Goal: Task Accomplishment & Management: Use online tool/utility

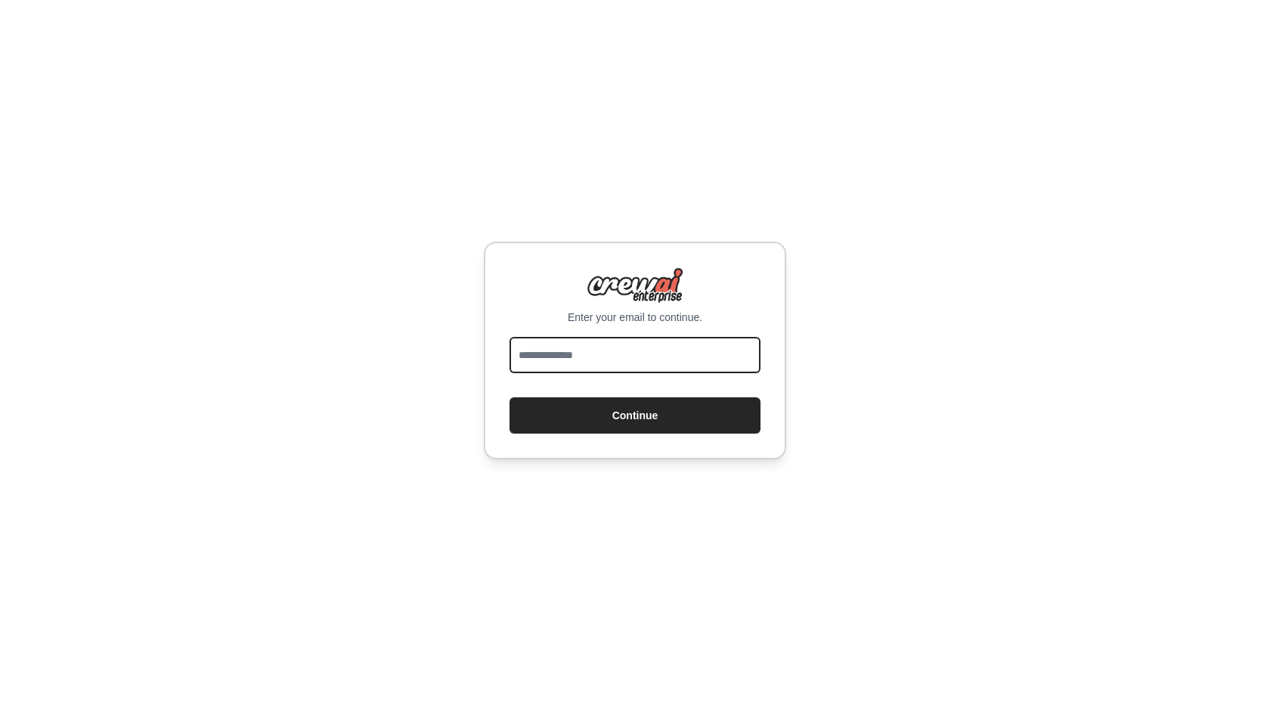
click at [624, 339] on input "email" at bounding box center [634, 355] width 251 height 36
type input "**********"
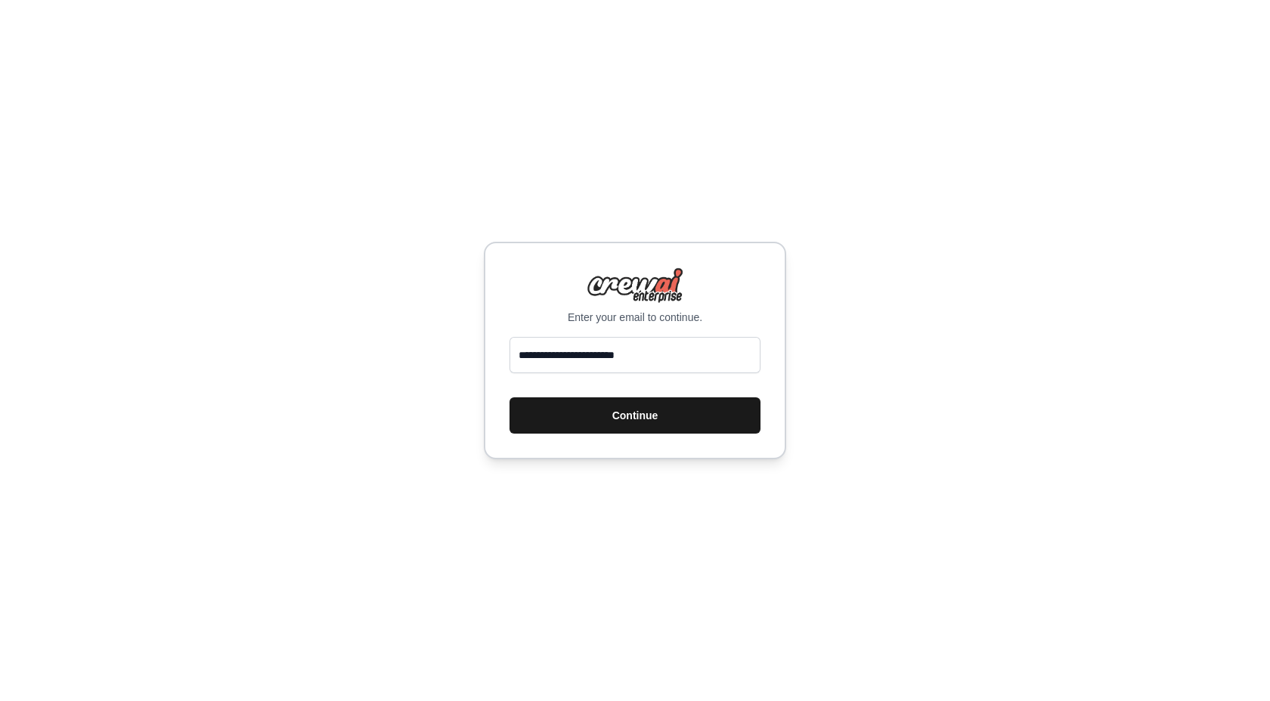
click at [617, 418] on button "Continue" at bounding box center [634, 415] width 251 height 36
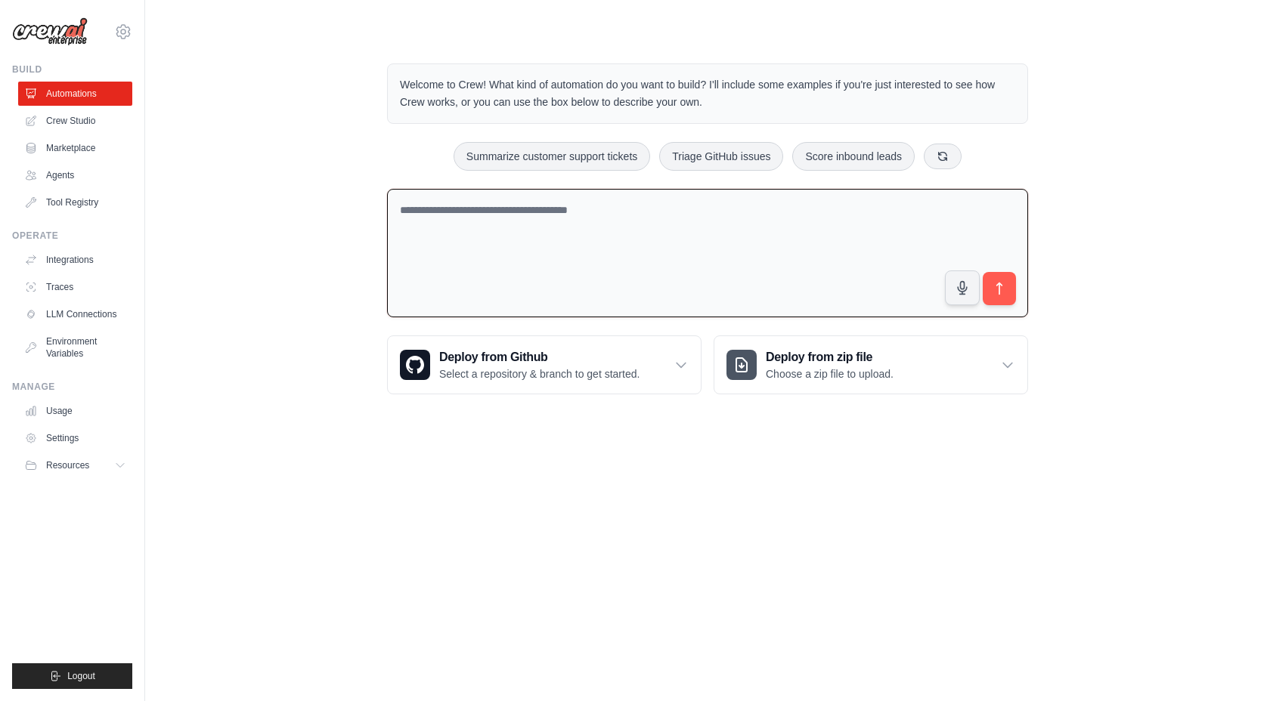
click at [537, 219] on textarea at bounding box center [707, 253] width 641 height 129
click at [586, 170] on div "Summarize customer support tickets Triage GitHub issues Score inbound leads" at bounding box center [707, 156] width 641 height 29
click at [601, 149] on button "Summarize customer support tickets" at bounding box center [551, 155] width 196 height 29
type textarea "**********"
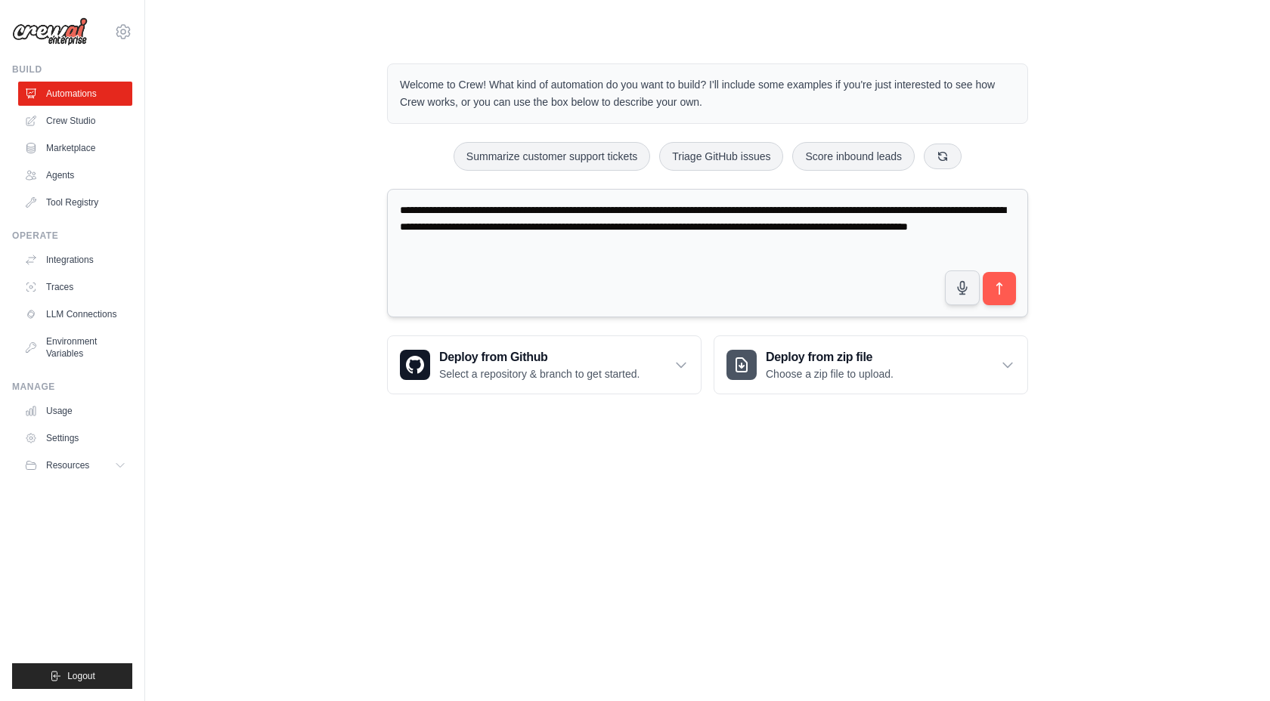
click at [593, 253] on textarea "**********" at bounding box center [707, 253] width 641 height 129
click at [64, 111] on link "Crew Studio" at bounding box center [77, 121] width 114 height 24
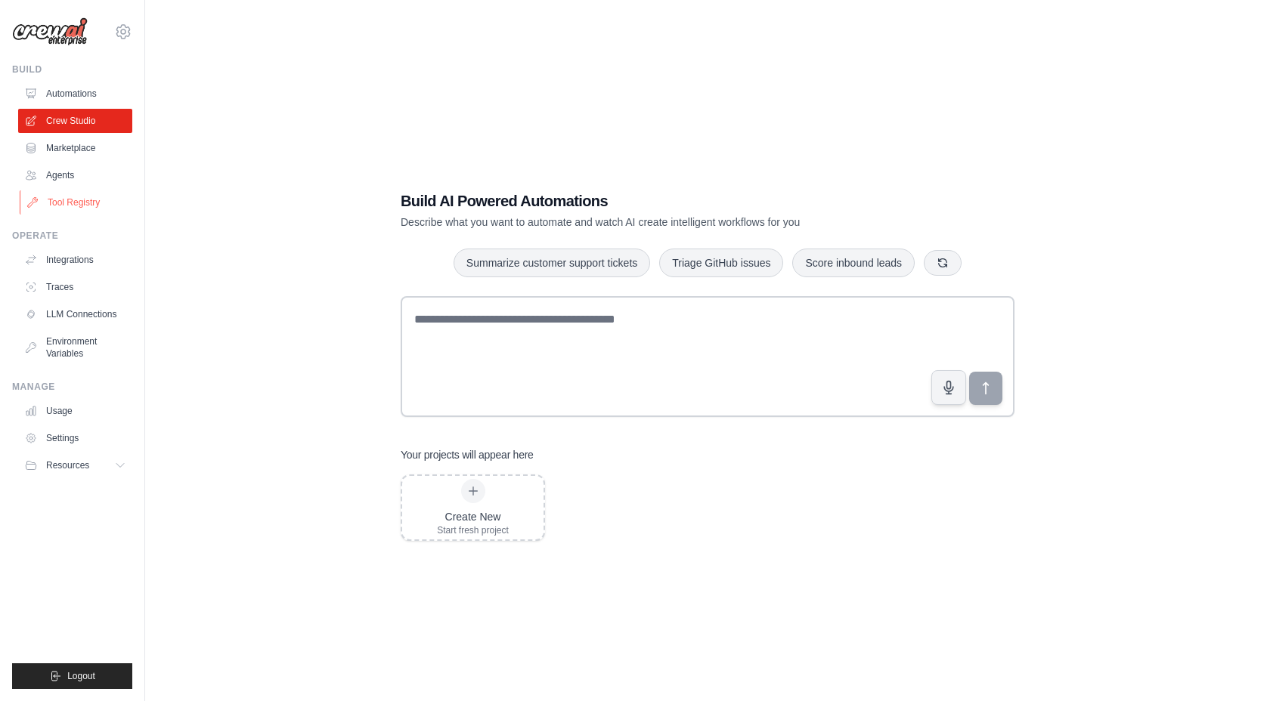
click at [83, 208] on link "Tool Registry" at bounding box center [77, 202] width 114 height 24
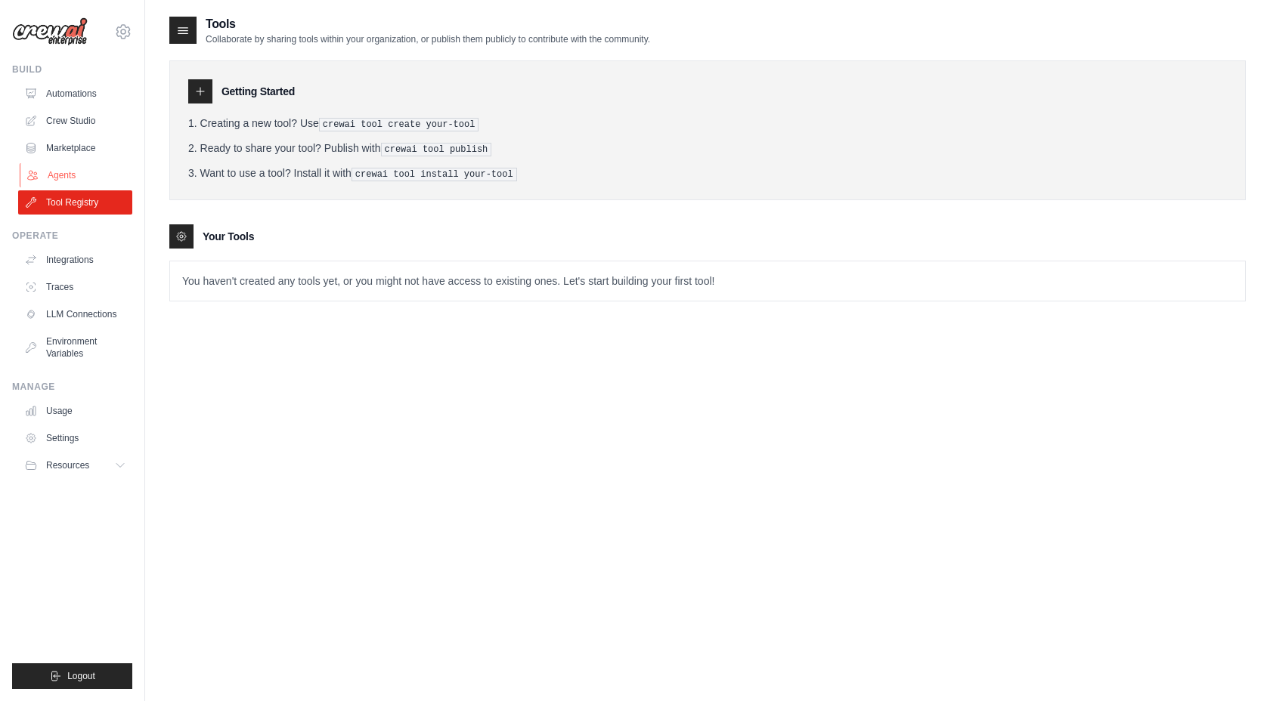
click at [73, 181] on link "Agents" at bounding box center [77, 175] width 114 height 24
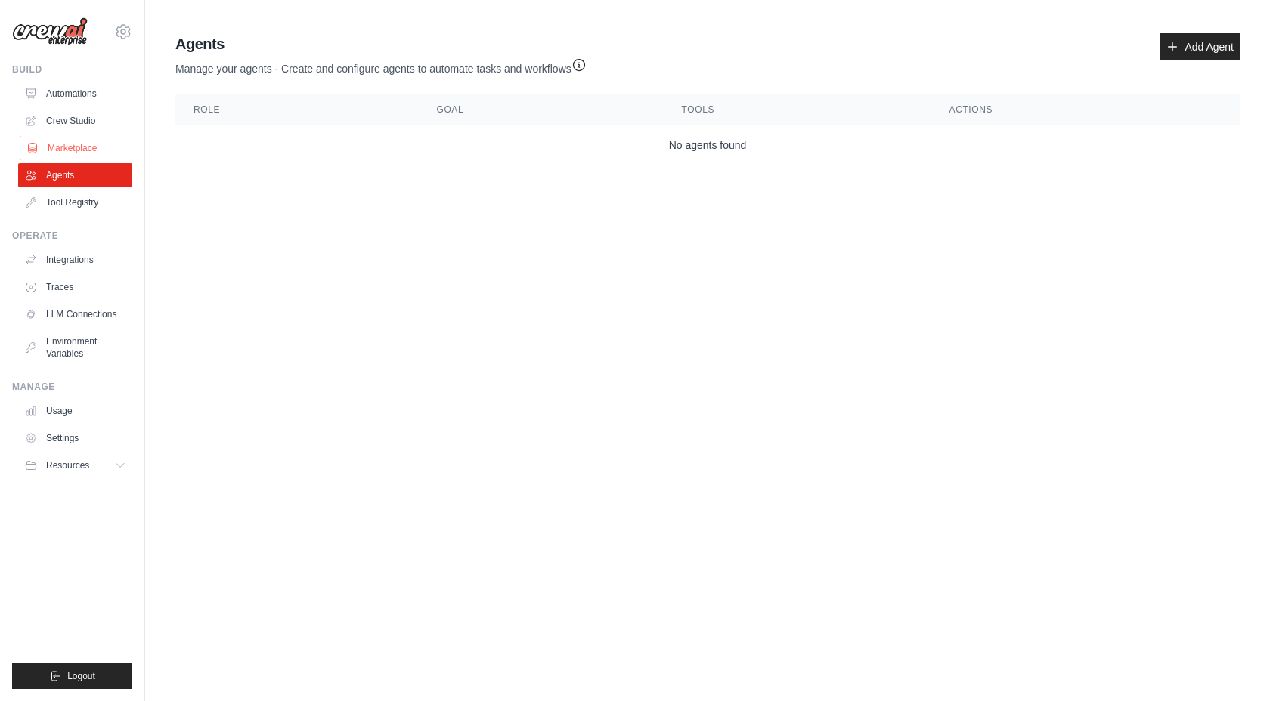
click at [42, 144] on link "Marketplace" at bounding box center [77, 148] width 114 height 24
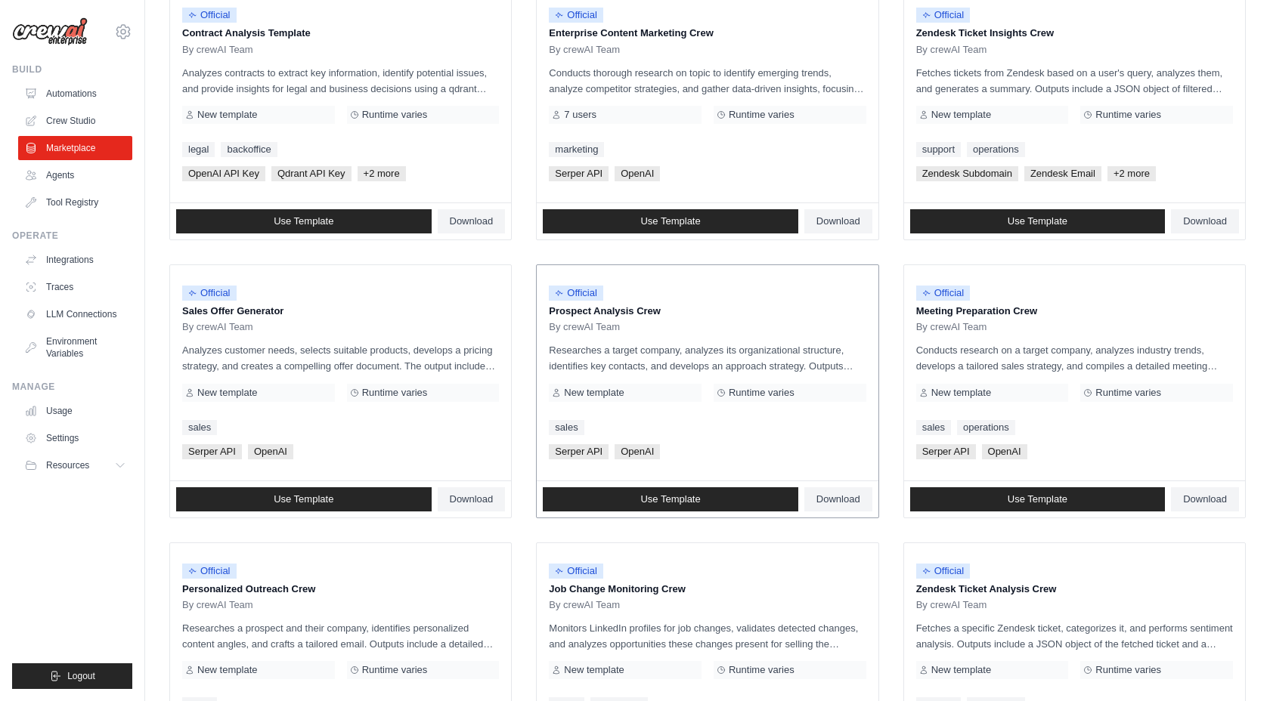
scroll to position [699, 0]
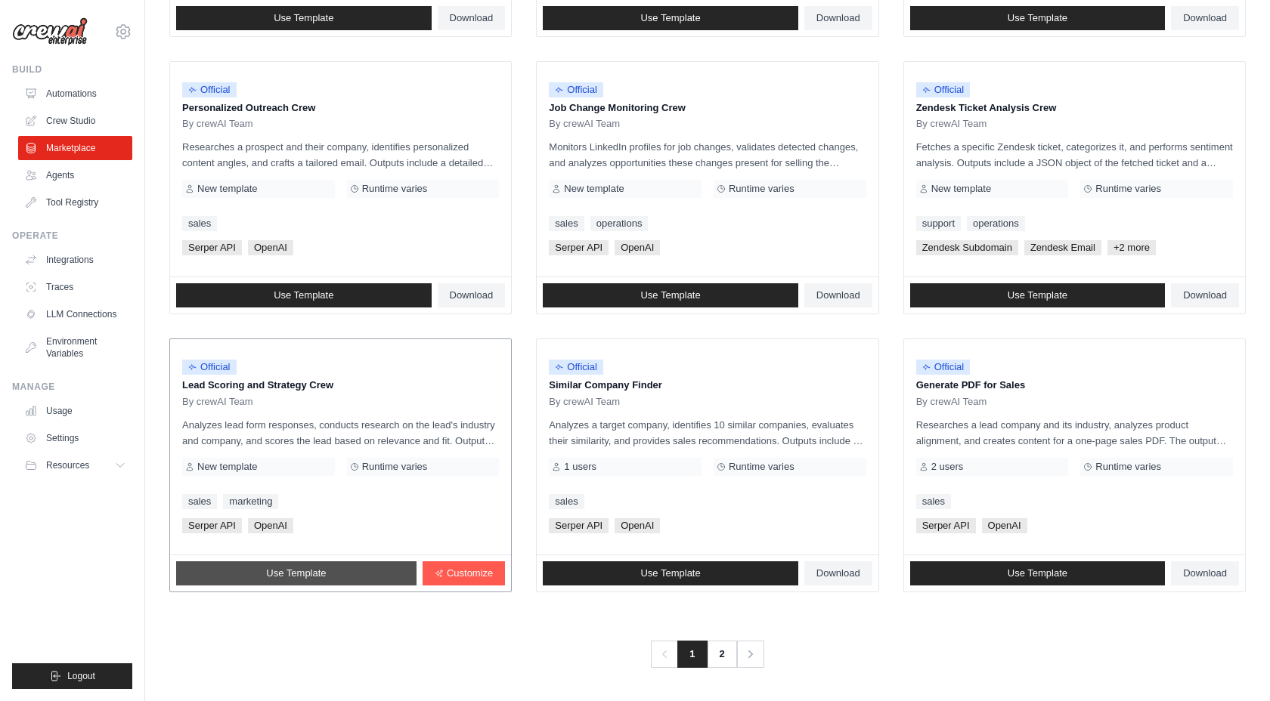
click at [369, 577] on link "Use Template" at bounding box center [296, 573] width 240 height 24
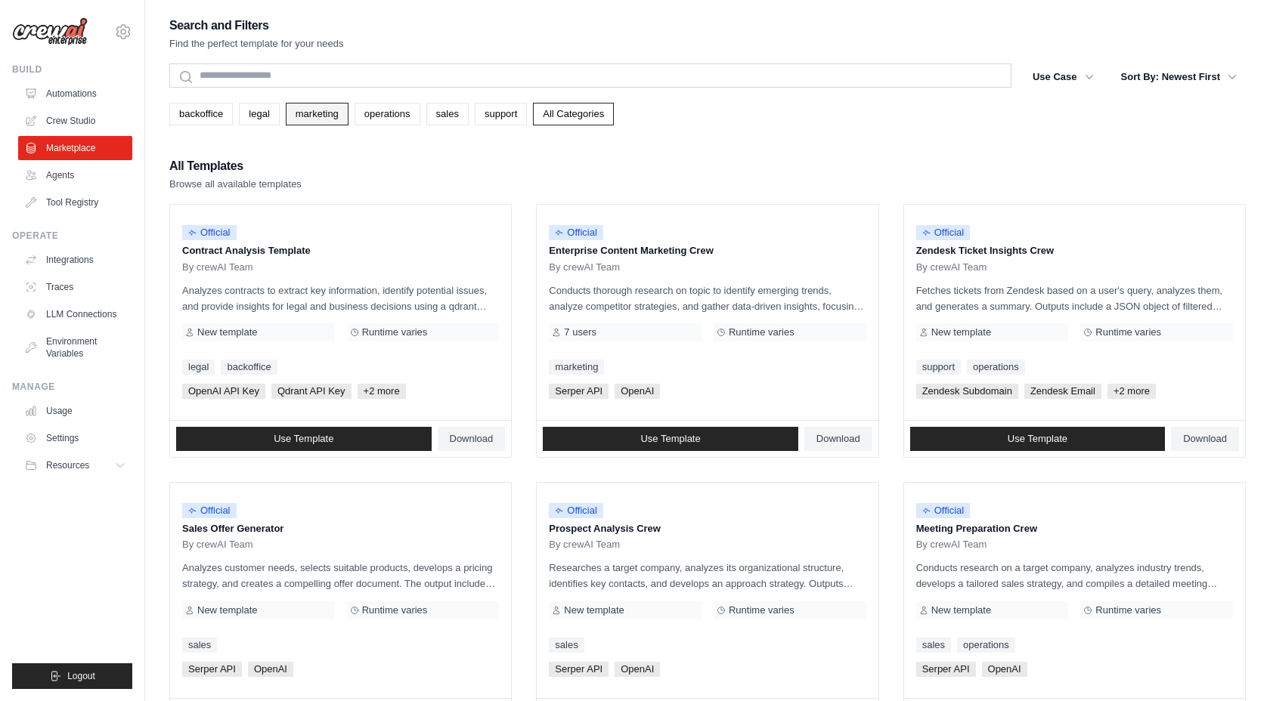
click at [314, 120] on link "marketing" at bounding box center [317, 114] width 63 height 23
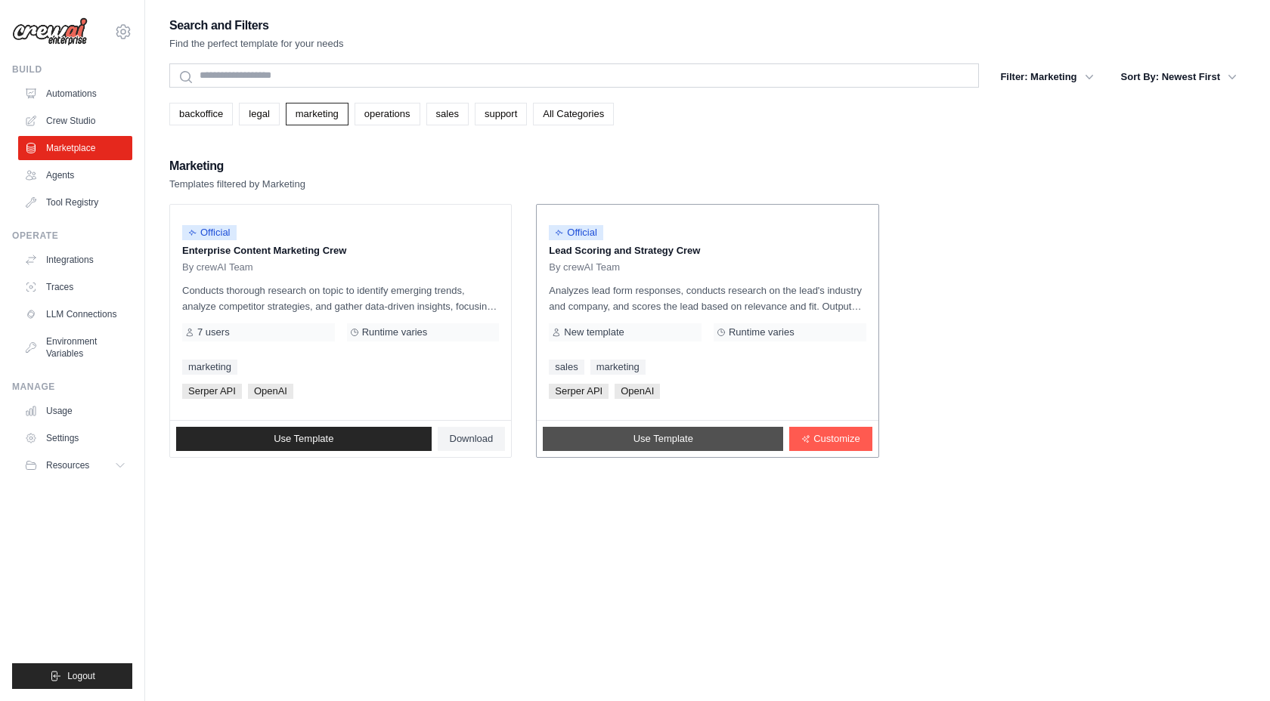
click at [717, 442] on link "Use Template" at bounding box center [663, 439] width 240 height 24
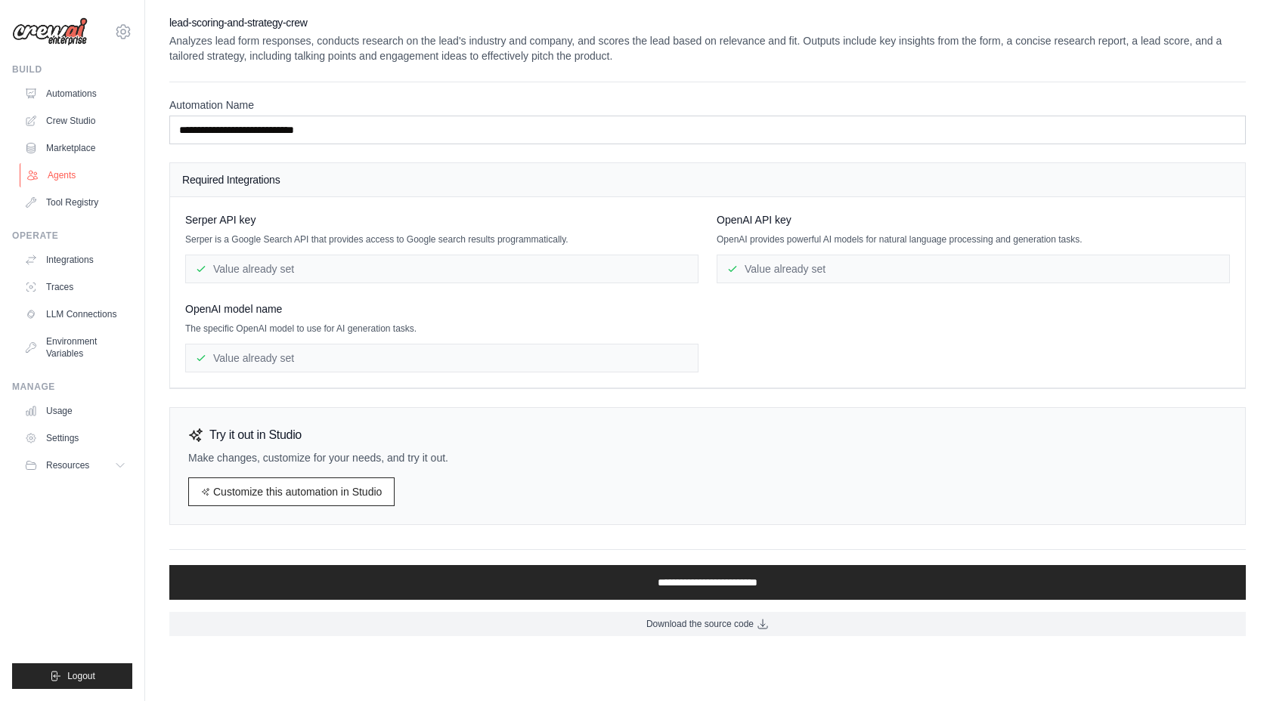
click at [66, 180] on link "Agents" at bounding box center [77, 175] width 114 height 24
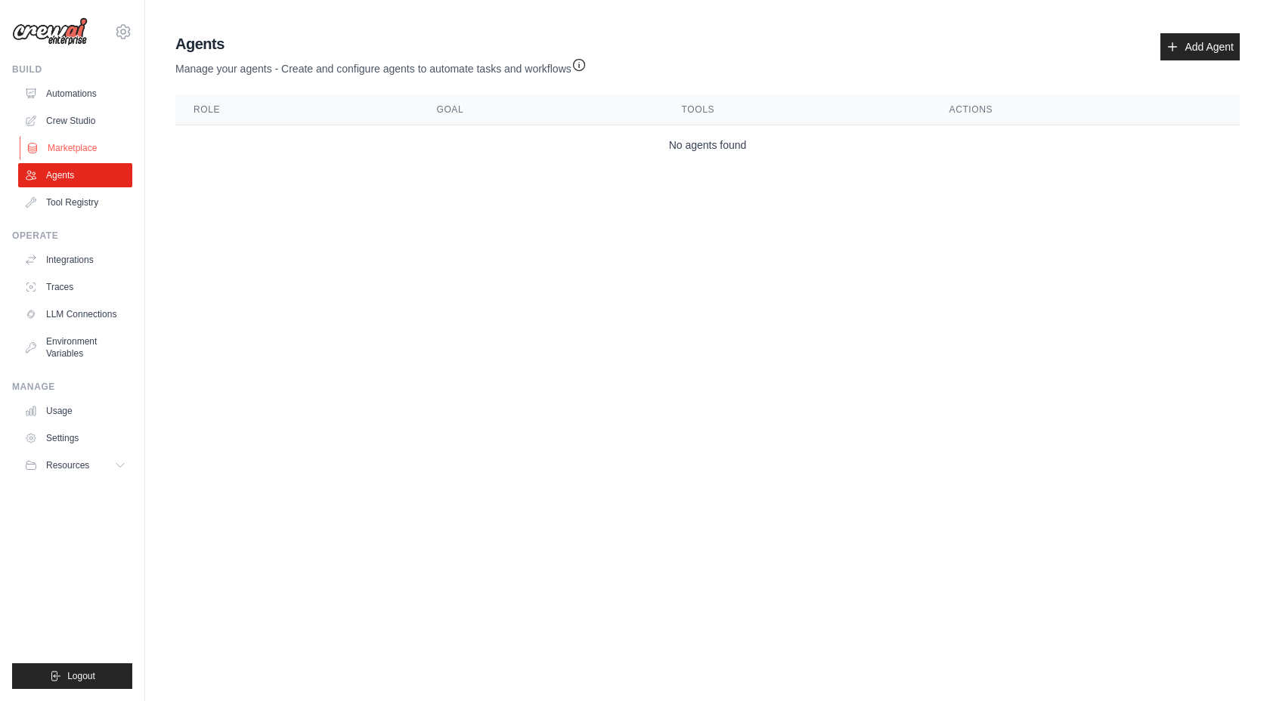
click at [72, 146] on link "Marketplace" at bounding box center [77, 148] width 114 height 24
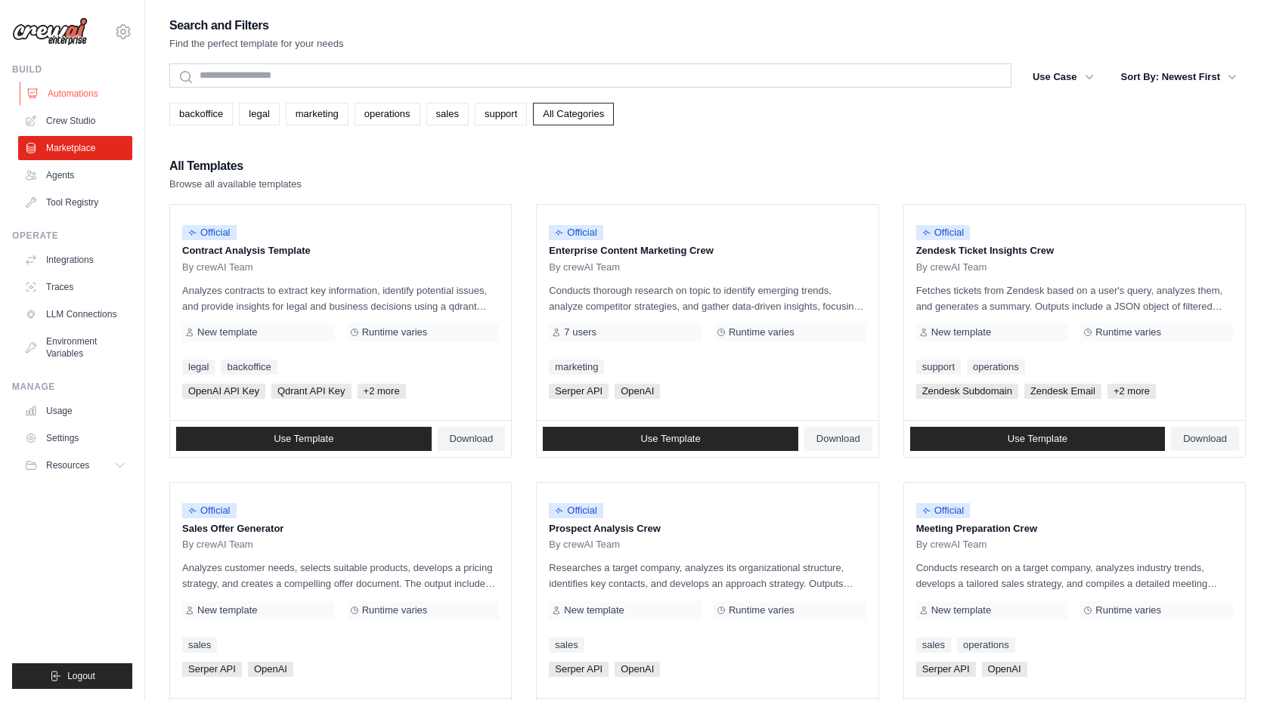
click at [76, 93] on link "Automations" at bounding box center [77, 94] width 114 height 24
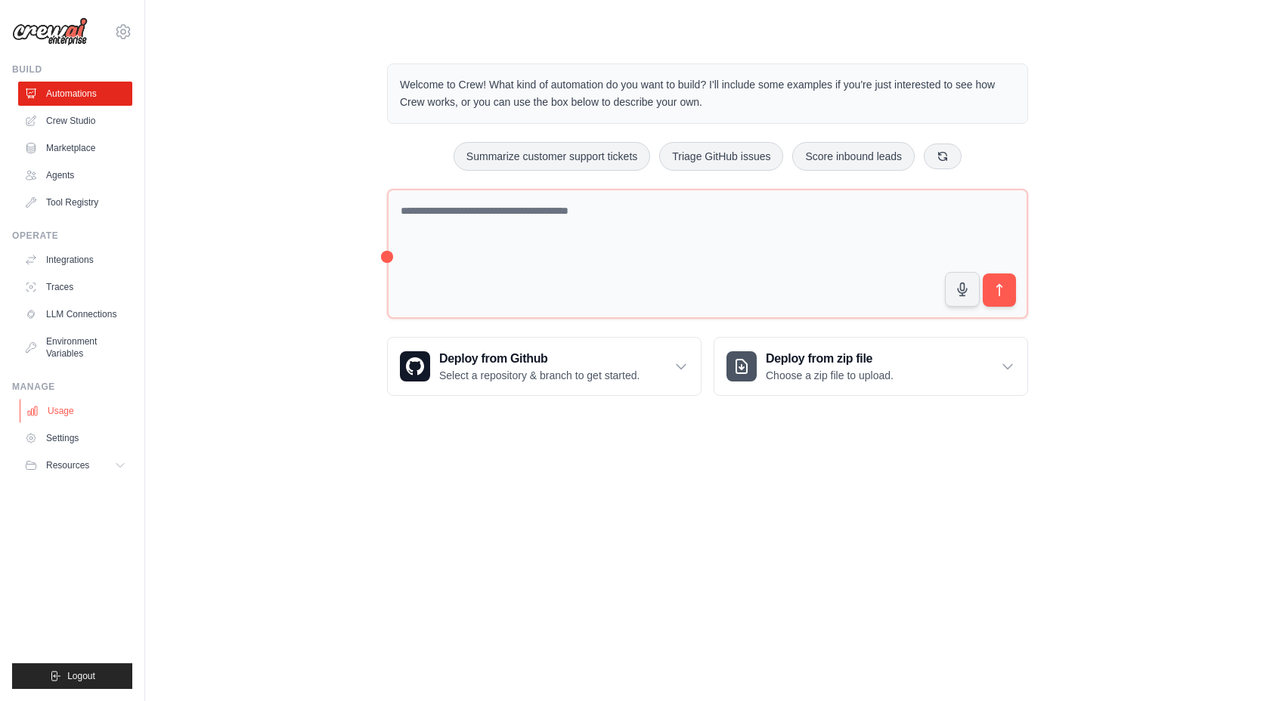
click at [53, 409] on link "Usage" at bounding box center [77, 411] width 114 height 24
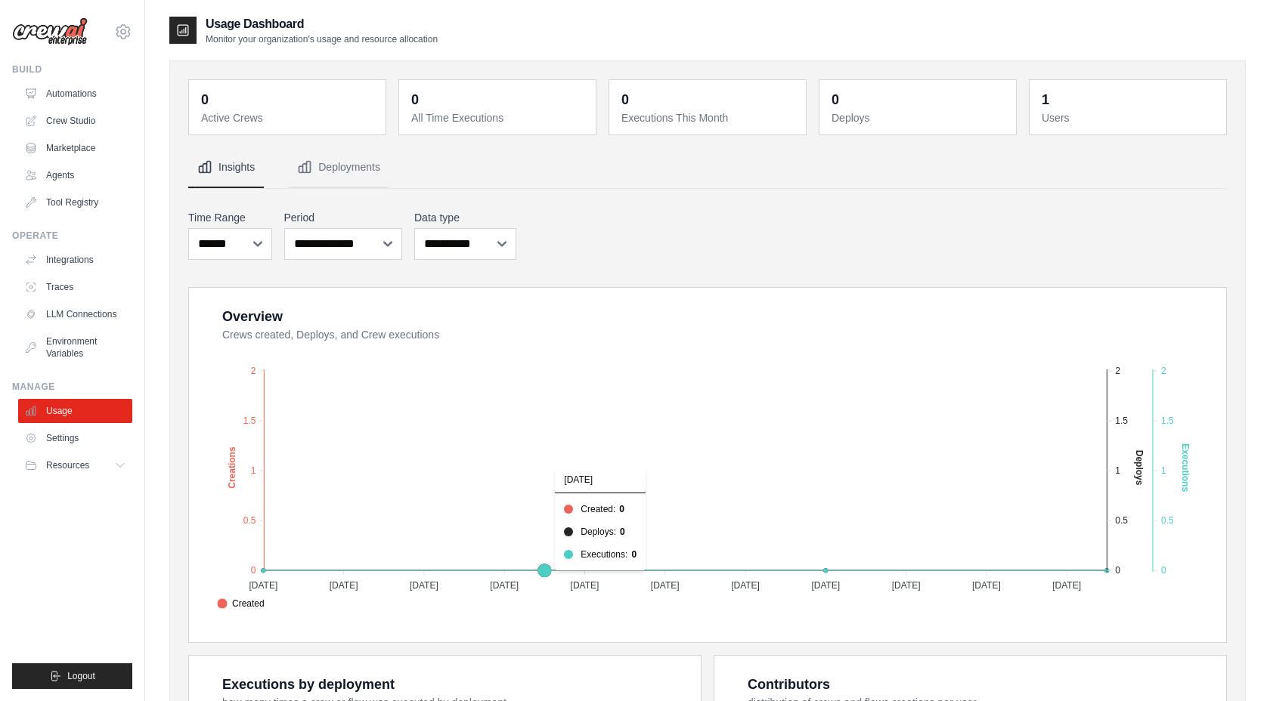
click at [97, 528] on ul "Build Automations Crew Studio Marketplace Agents" at bounding box center [72, 376] width 120 height 626
click at [60, 429] on link "Settings" at bounding box center [77, 438] width 114 height 24
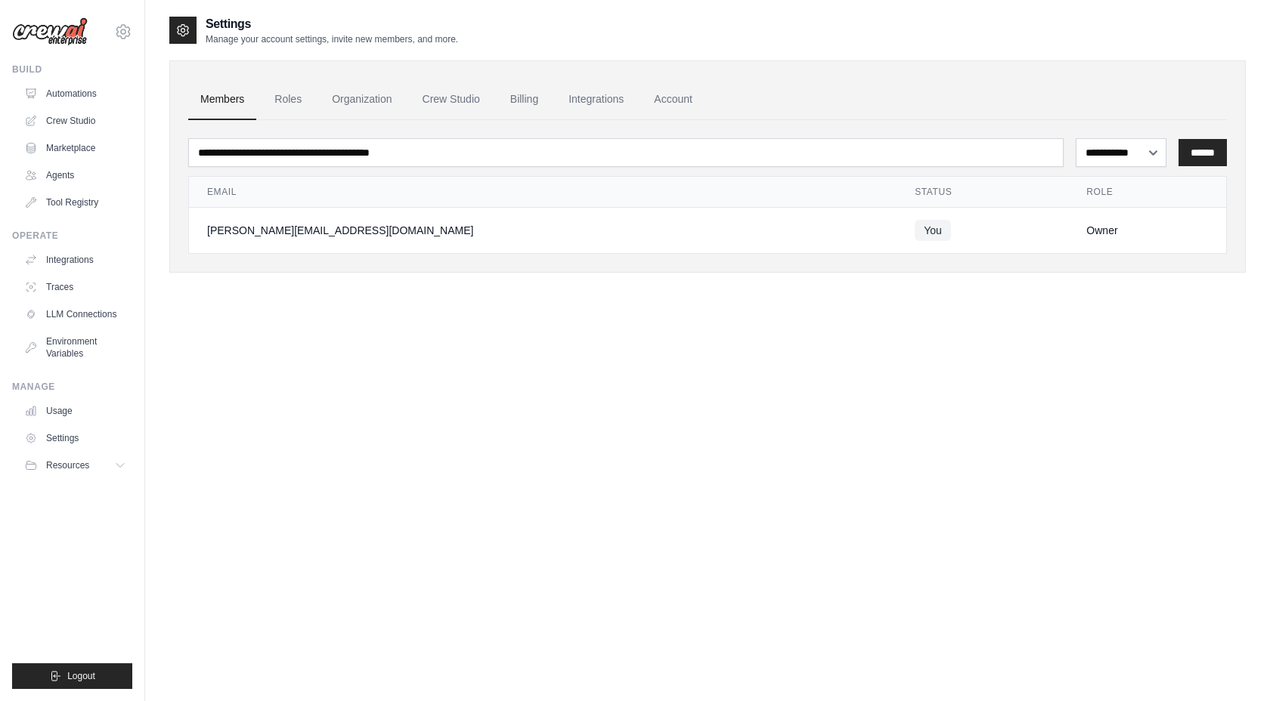
drag, startPoint x: 638, startPoint y: 249, endPoint x: 483, endPoint y: 279, distance: 157.8
click at [483, 279] on div "**********" at bounding box center [707, 156] width 1076 height 282
click at [389, 218] on td "[PERSON_NAME][EMAIL_ADDRESS][DOMAIN_NAME]" at bounding box center [542, 231] width 707 height 46
click at [63, 95] on link "Automations" at bounding box center [77, 94] width 114 height 24
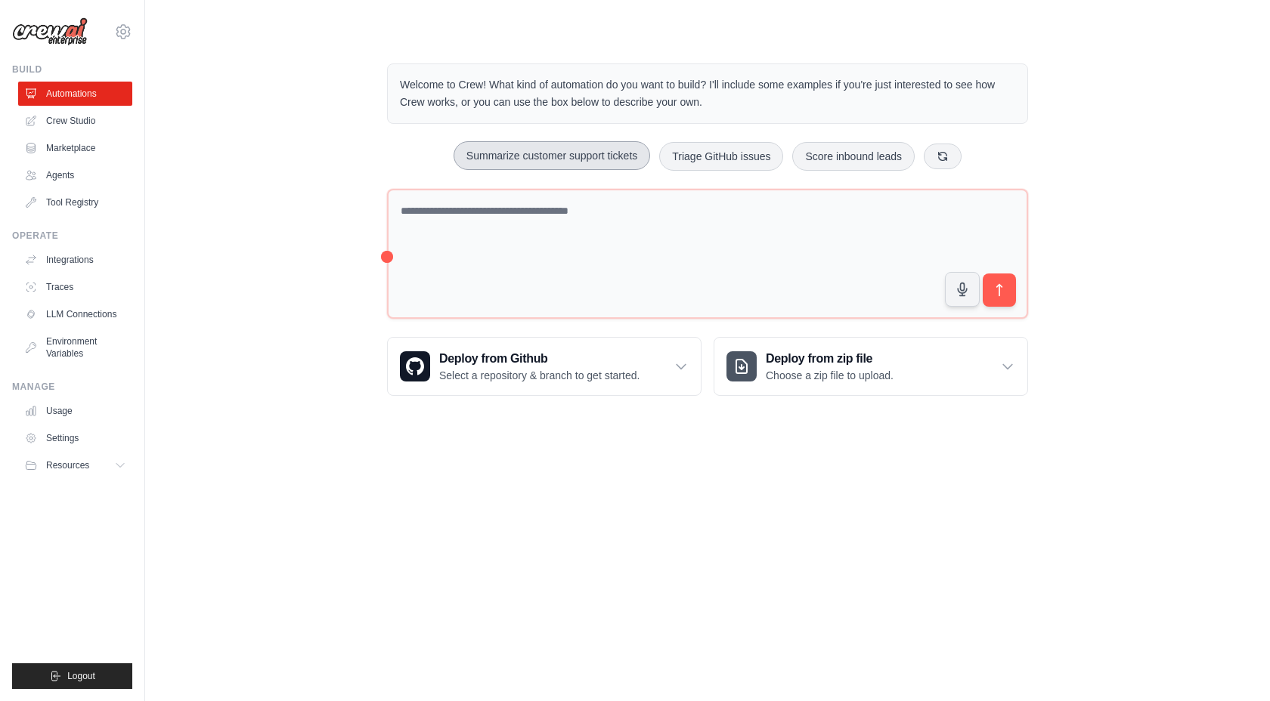
click at [555, 156] on button "Summarize customer support tickets" at bounding box center [551, 155] width 196 height 29
click at [997, 288] on icon "submit" at bounding box center [999, 291] width 16 height 16
click at [74, 122] on link "Crew Studio" at bounding box center [77, 121] width 114 height 24
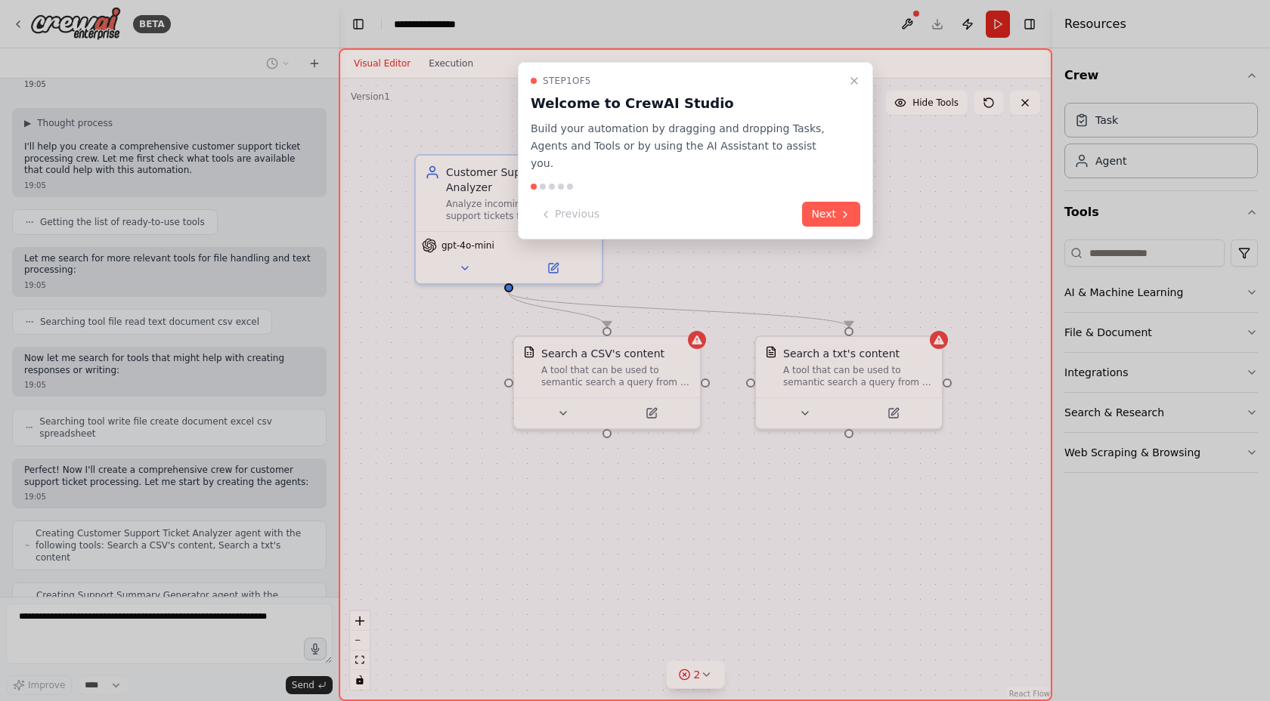
scroll to position [130, 0]
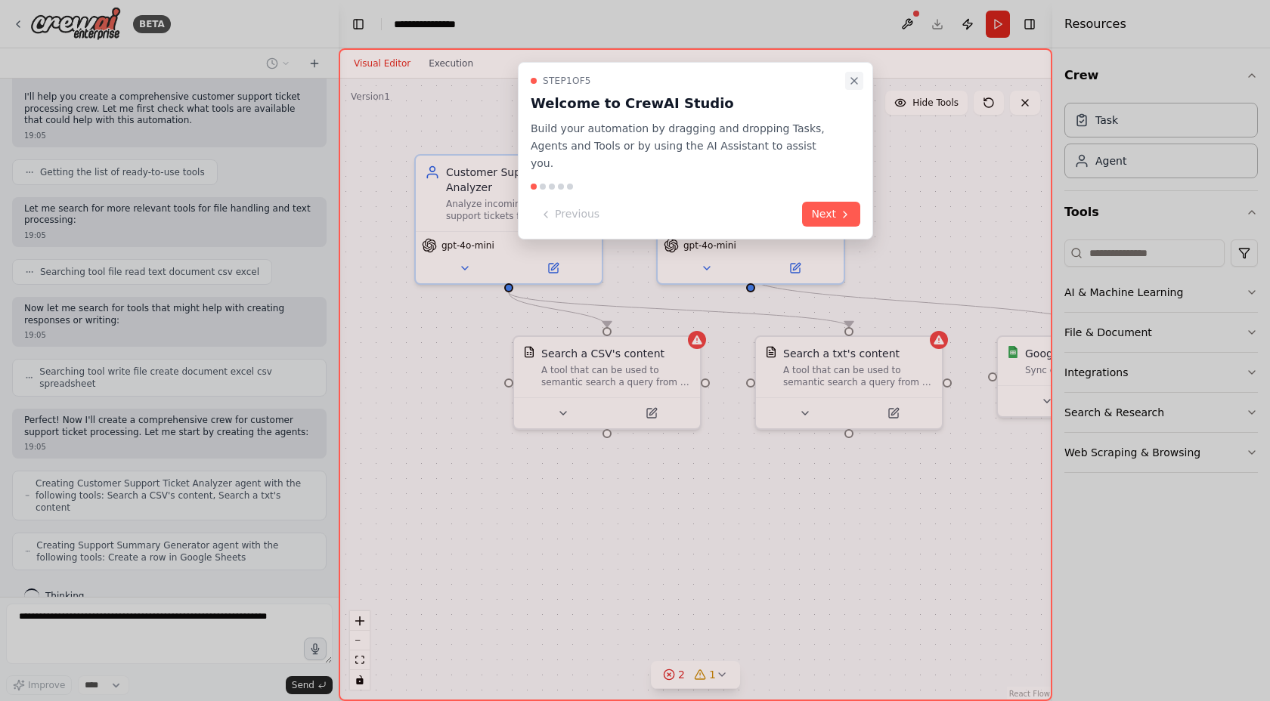
click at [855, 73] on button "Close walkthrough" at bounding box center [854, 81] width 18 height 18
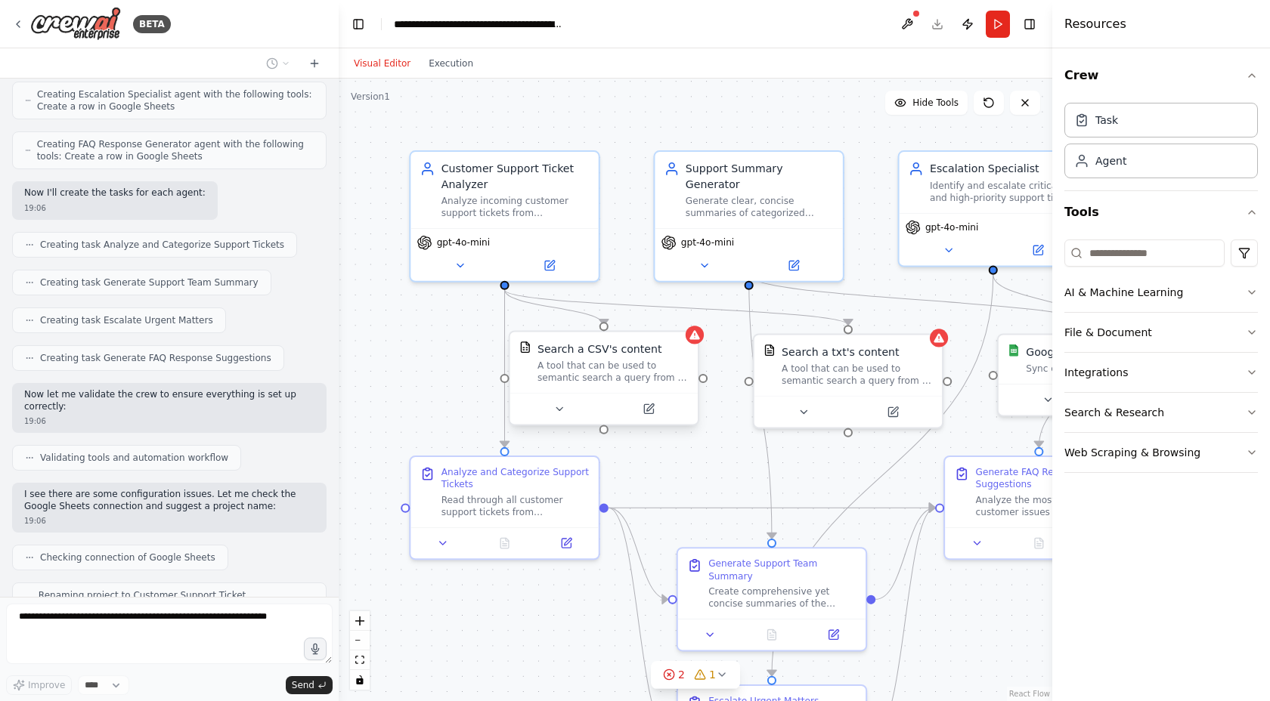
scroll to position [681, 0]
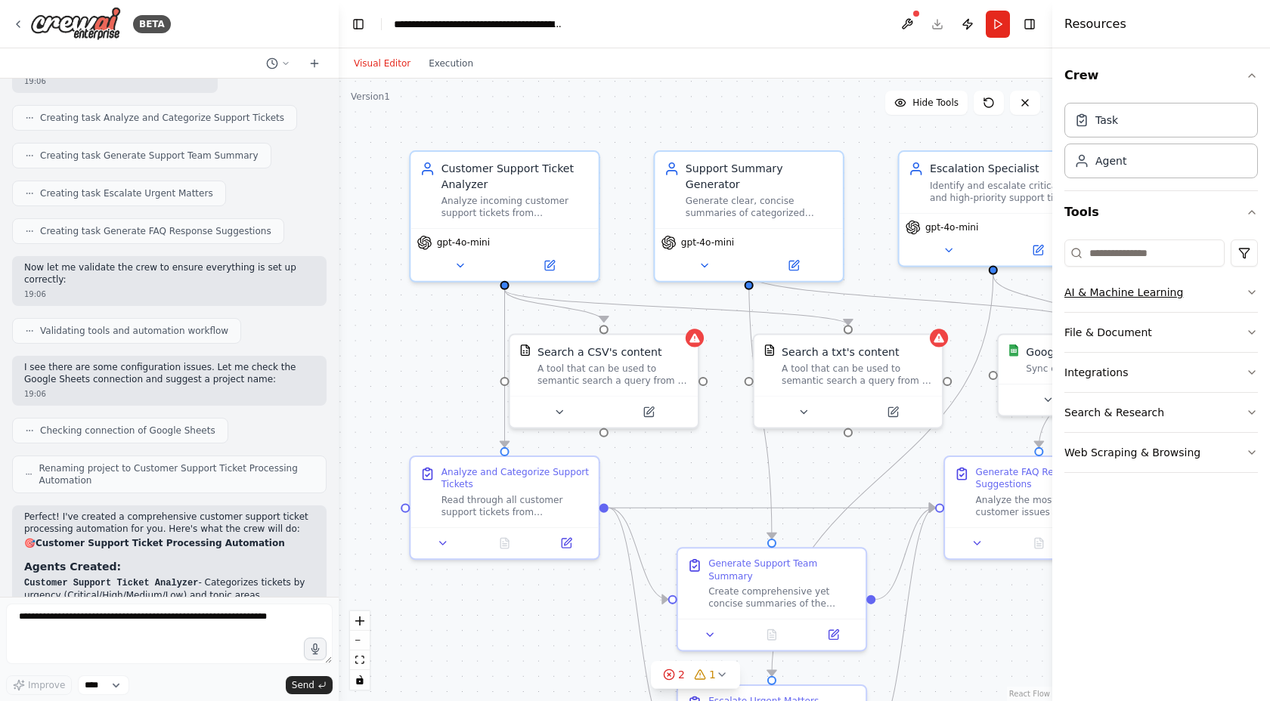
click at [1250, 292] on icon "button" at bounding box center [1251, 292] width 6 height 3
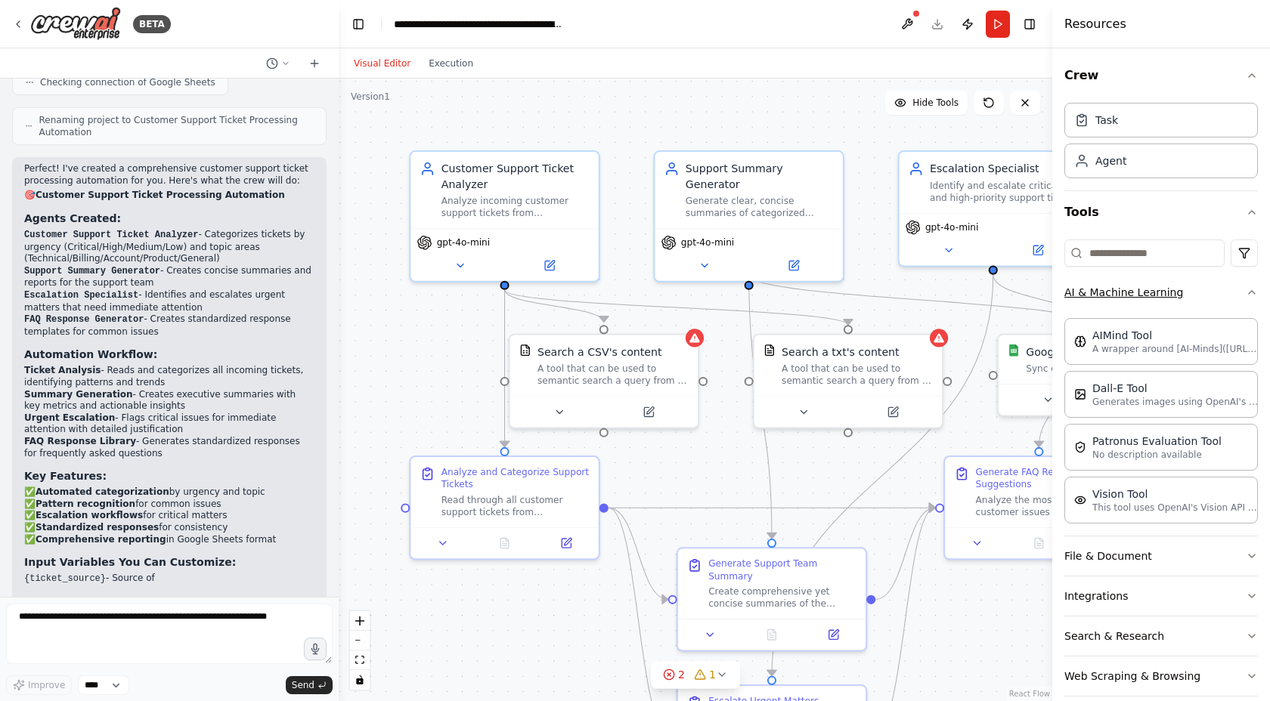
click at [1250, 292] on icon "button" at bounding box center [1251, 292] width 6 height 3
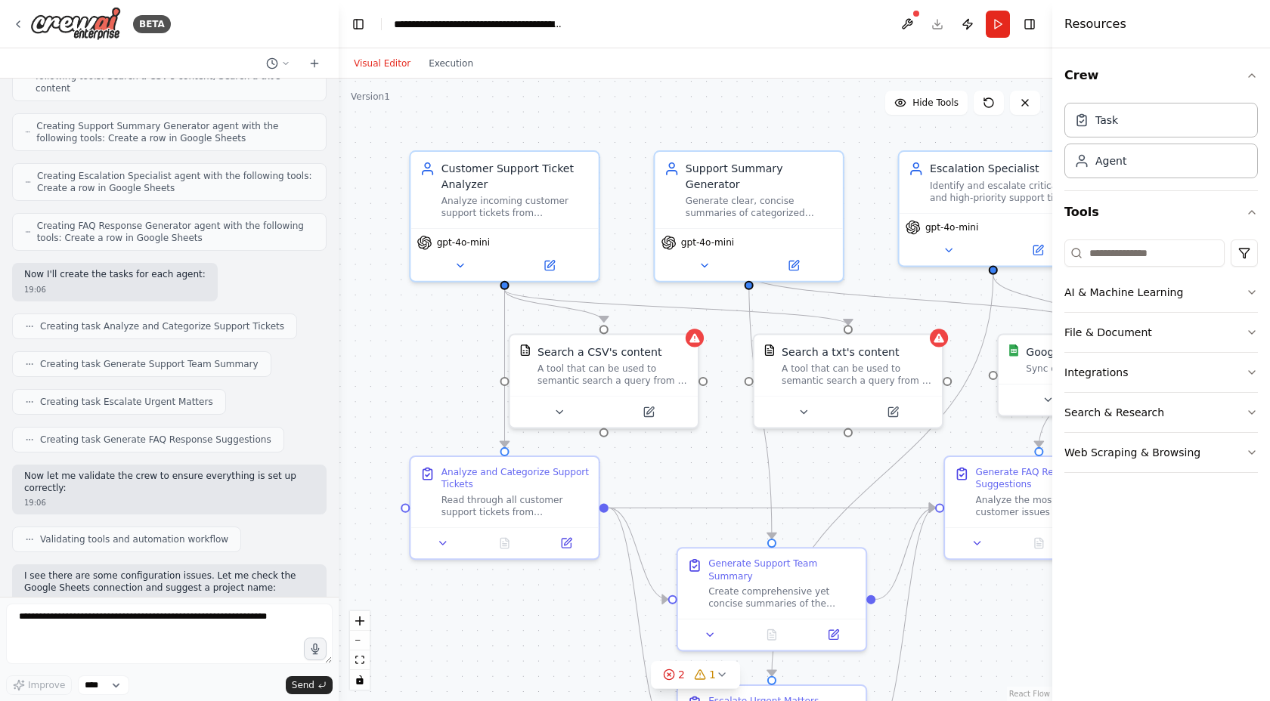
scroll to position [1282, 0]
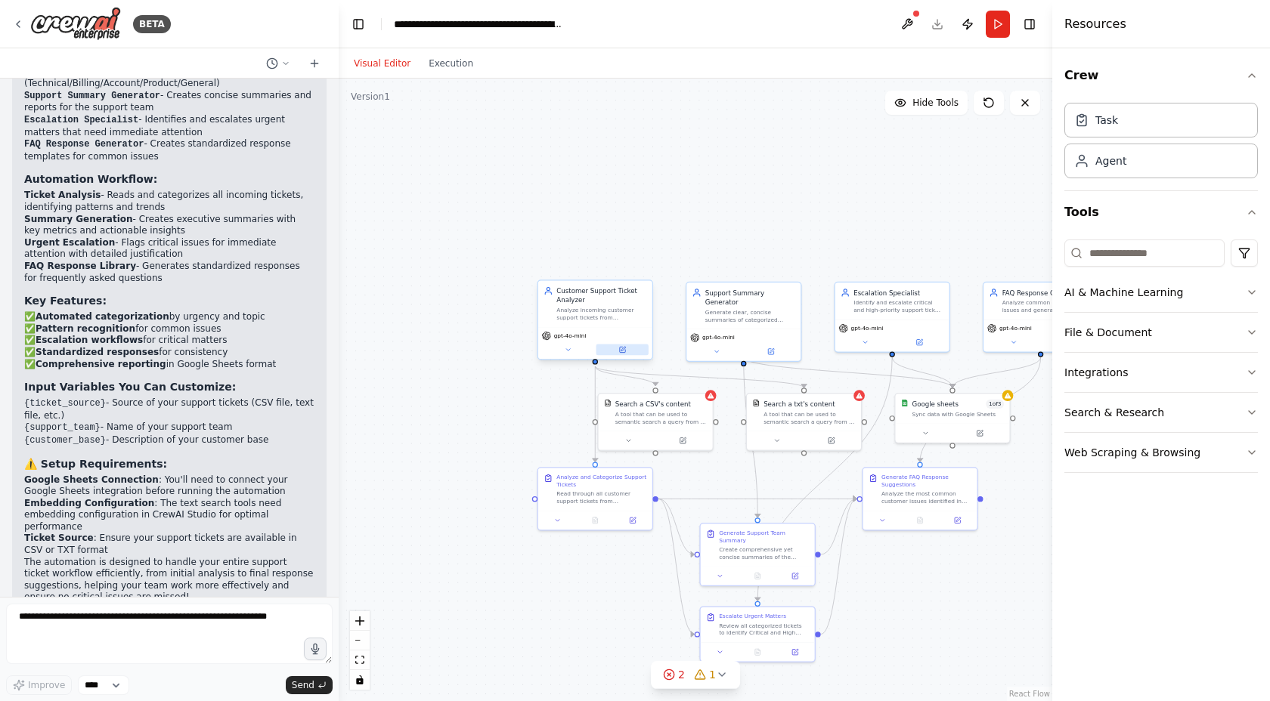
click at [623, 352] on icon at bounding box center [622, 349] width 5 height 5
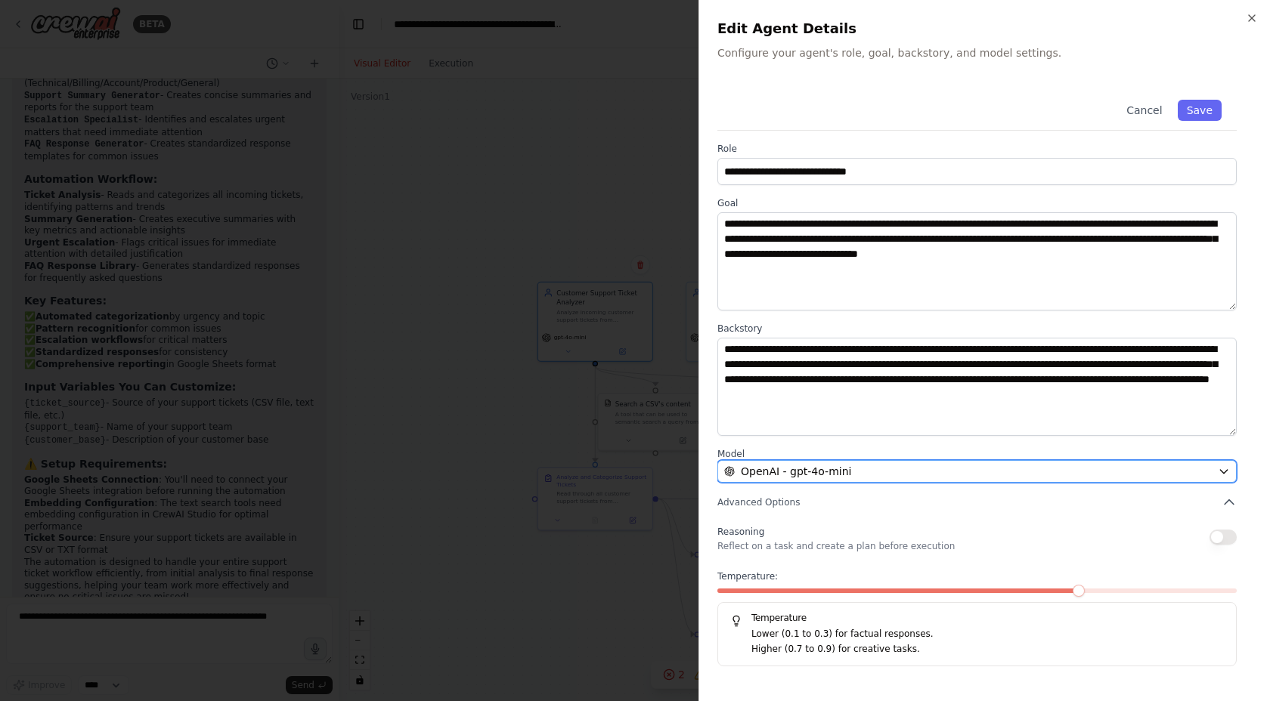
click at [912, 470] on div "OpenAI - gpt-4o-mini" at bounding box center [967, 471] width 487 height 15
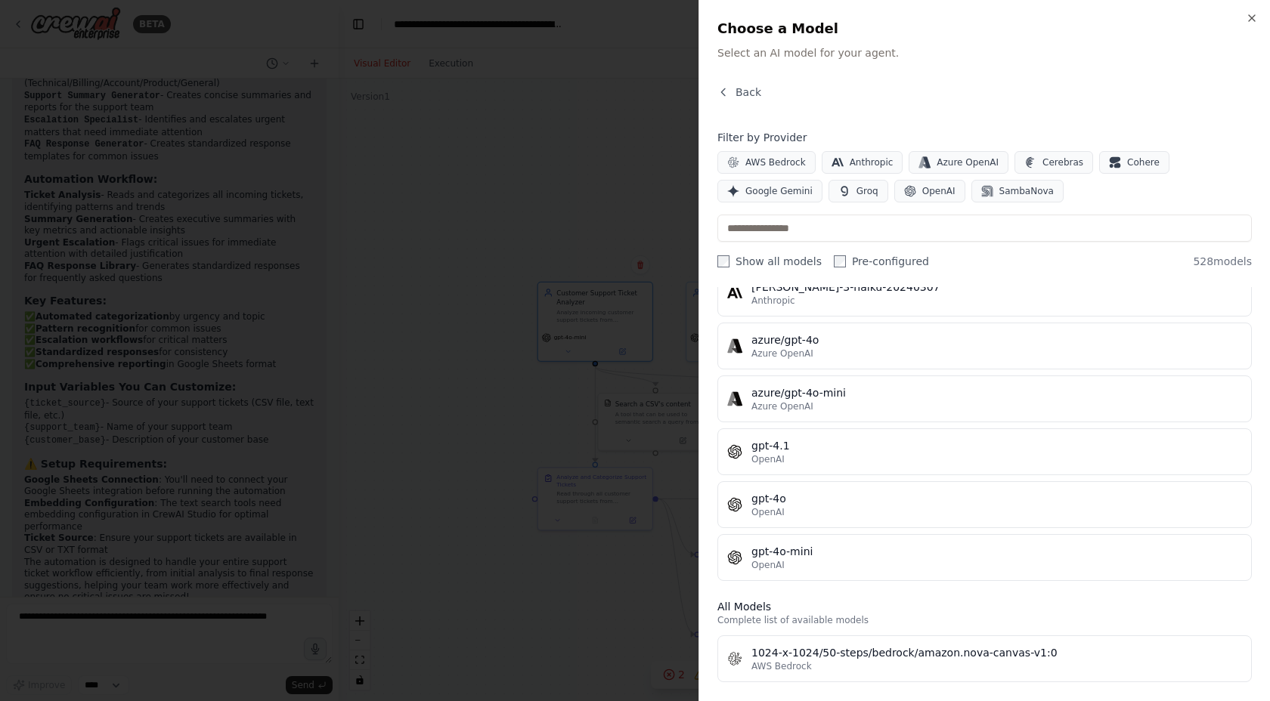
scroll to position [0, 0]
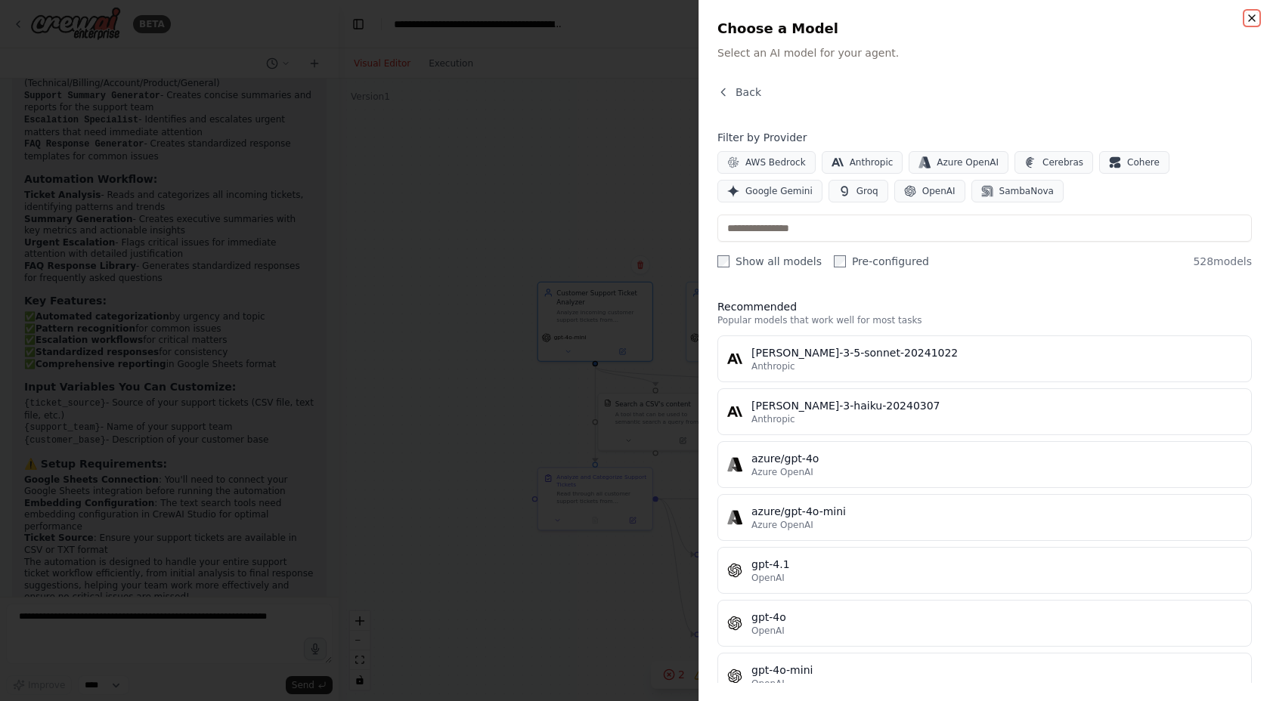
click at [1252, 13] on icon "button" at bounding box center [1251, 18] width 12 height 12
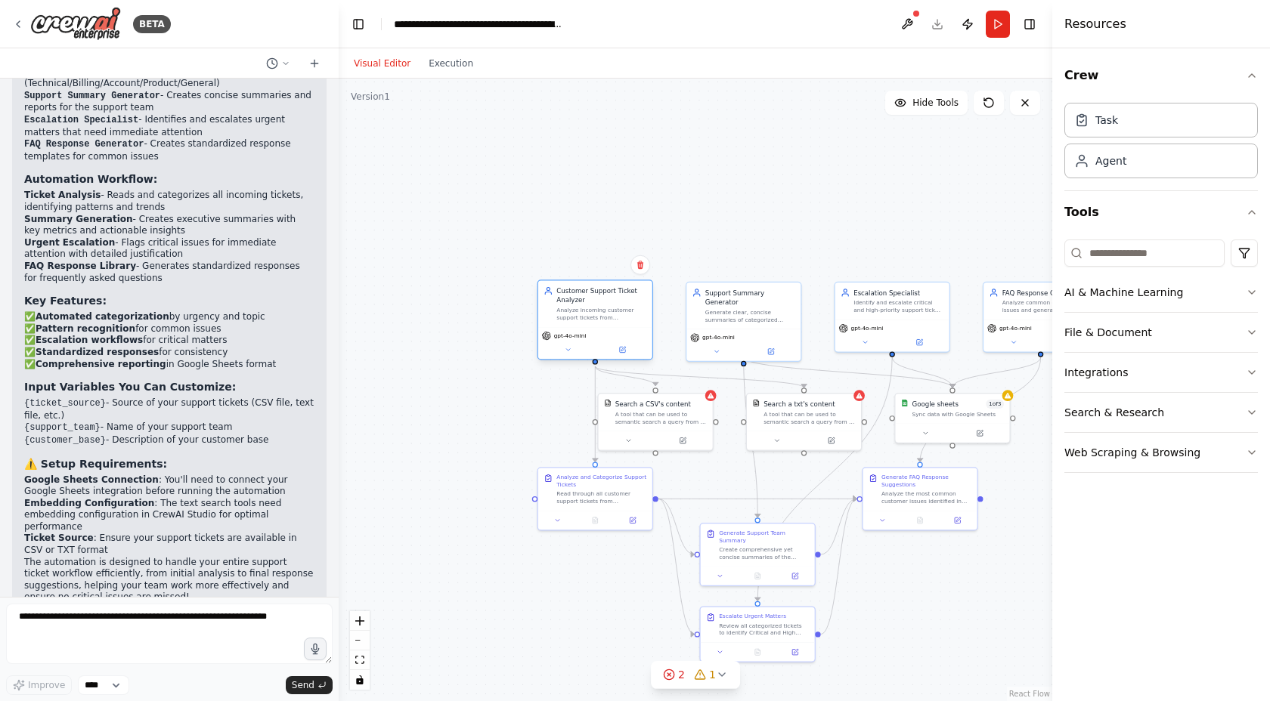
click at [571, 359] on div "gpt-4o-mini" at bounding box center [595, 343] width 114 height 32
click at [569, 352] on icon at bounding box center [568, 350] width 8 height 8
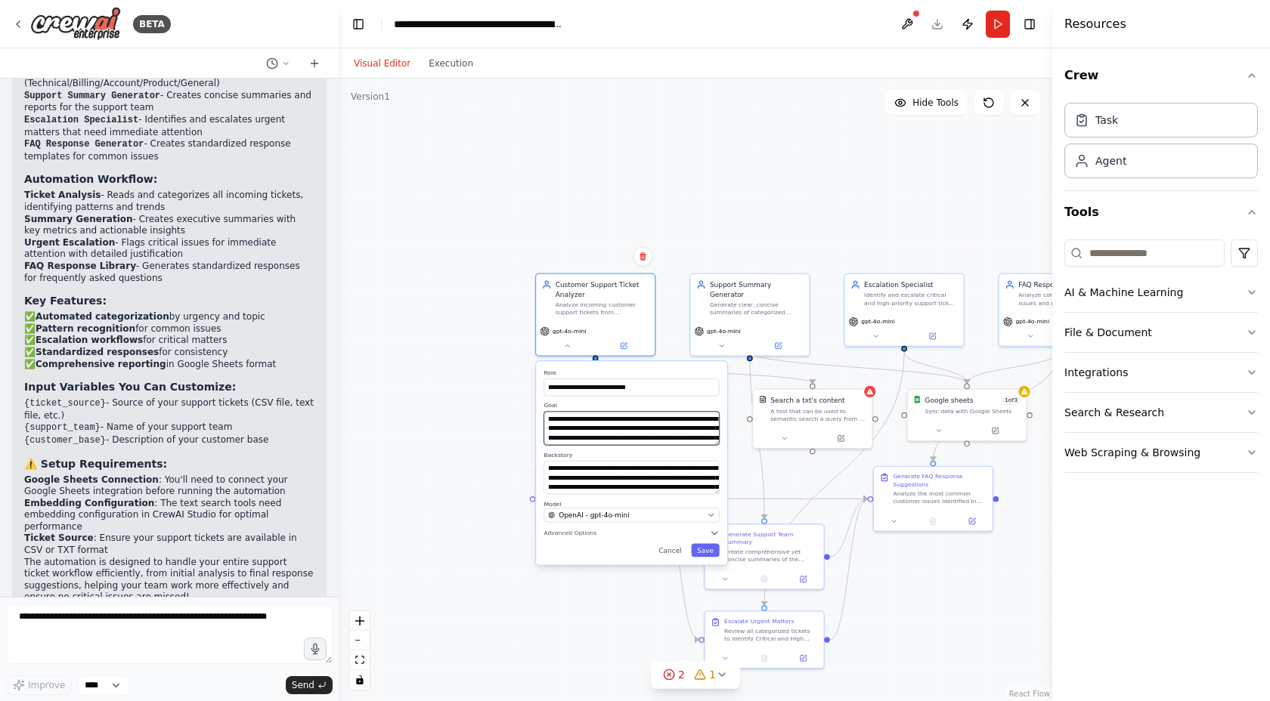
click at [581, 418] on textarea "**********" at bounding box center [630, 429] width 175 height 34
click at [645, 421] on textarea "**********" at bounding box center [630, 429] width 175 height 34
click at [684, 444] on textarea "**********" at bounding box center [630, 429] width 175 height 34
click at [611, 493] on textarea "**********" at bounding box center [630, 478] width 175 height 34
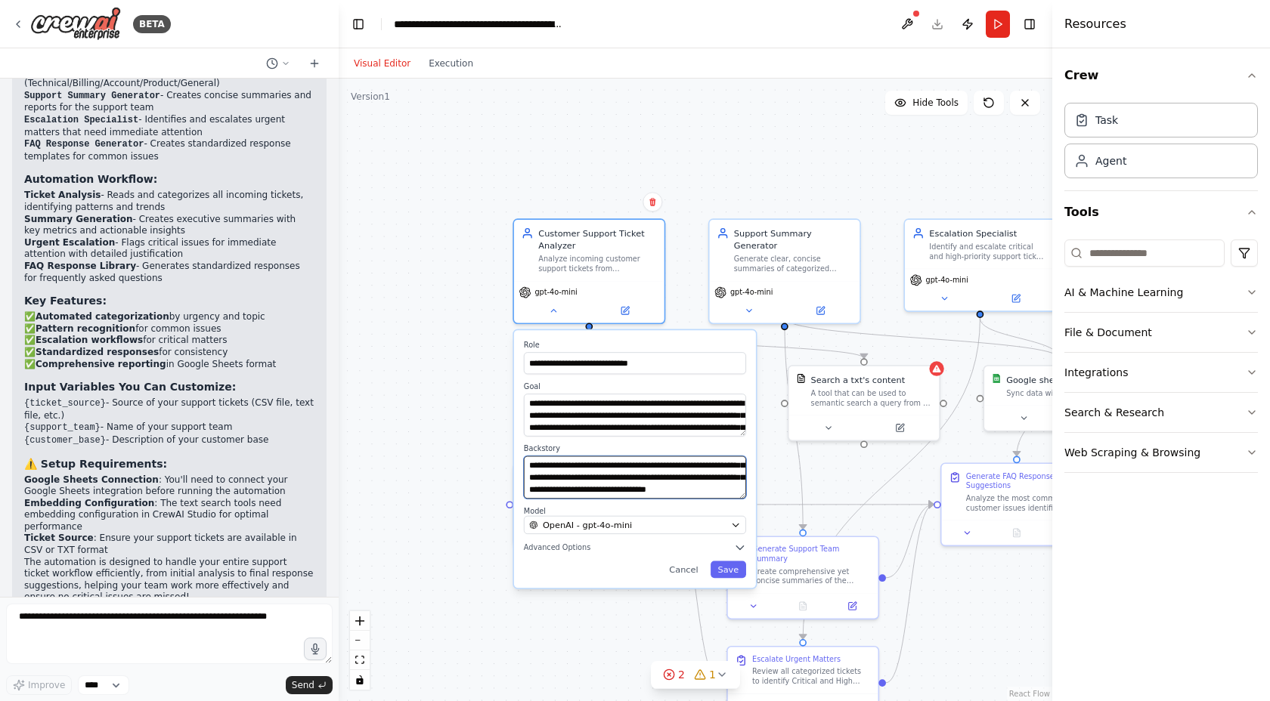
scroll to position [76, 0]
click at [442, 355] on div ".deletable-edge-delete-btn { width: 20px; height: 20px; border: 0px solid #ffff…" at bounding box center [695, 390] width 713 height 623
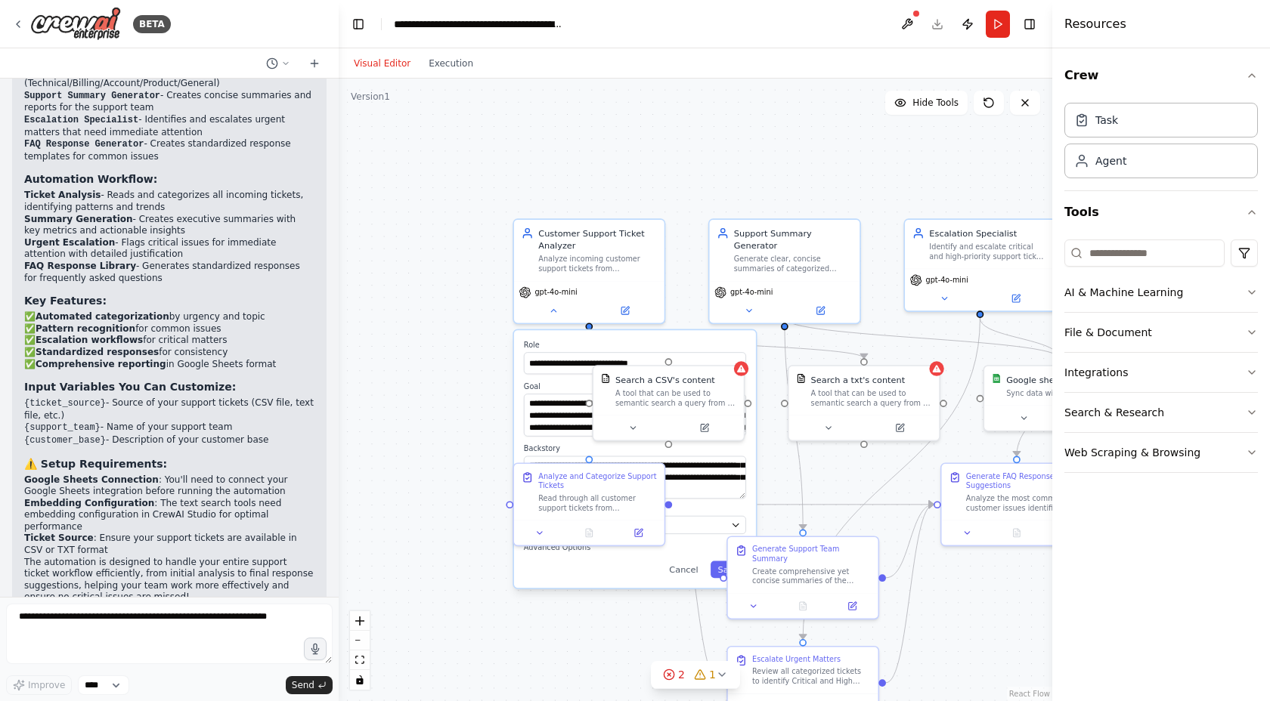
click at [415, 407] on div ".deletable-edge-delete-btn { width: 20px; height: 20px; border: 0px solid #ffff…" at bounding box center [695, 390] width 713 height 623
click at [735, 373] on div "Search a CSV's content" at bounding box center [675, 377] width 121 height 12
click at [744, 370] on icon at bounding box center [741, 367] width 8 height 8
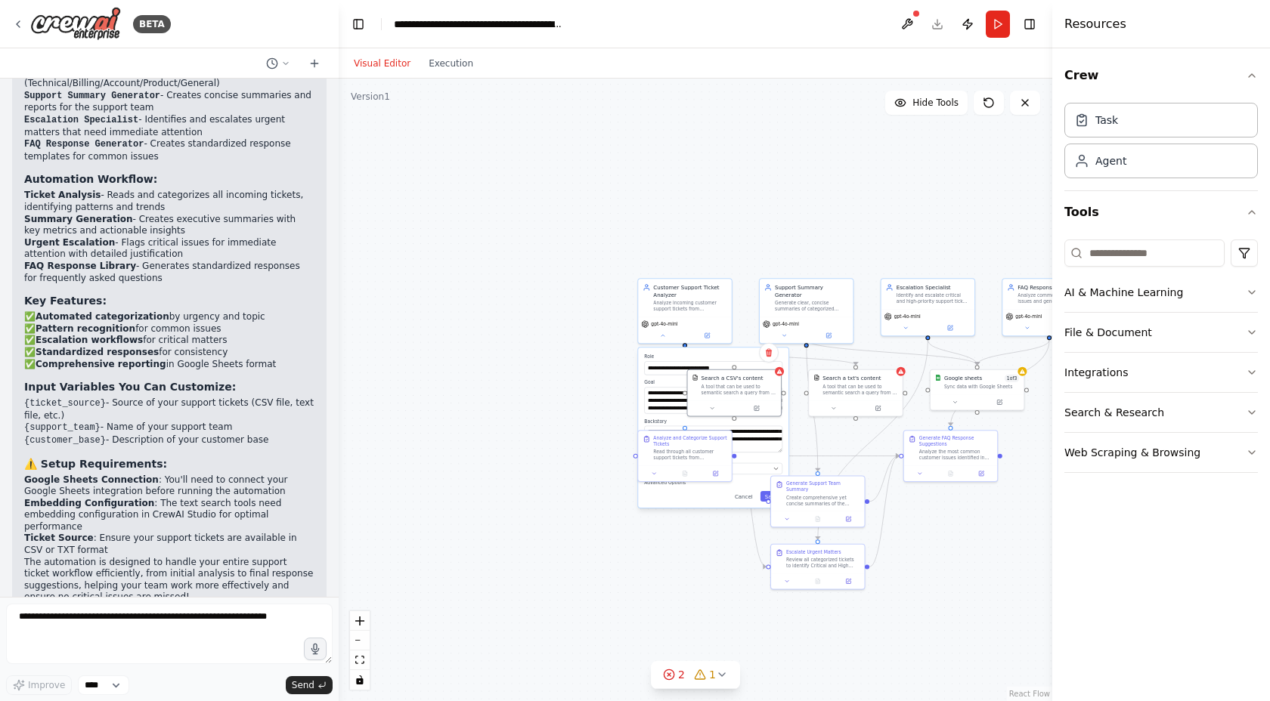
click at [813, 203] on div ".deletable-edge-delete-btn { width: 20px; height: 20px; border: 0px solid #ffff…" at bounding box center [695, 390] width 713 height 623
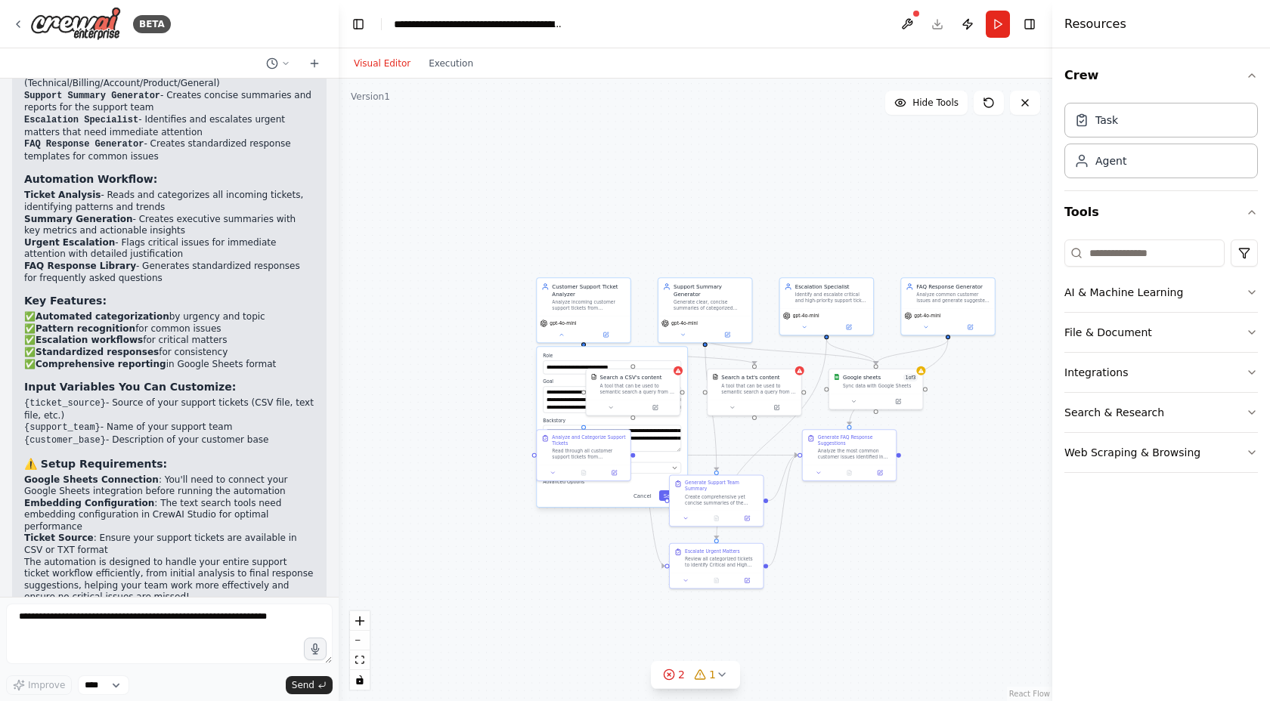
drag, startPoint x: 813, startPoint y: 203, endPoint x: 629, endPoint y: 182, distance: 184.8
click at [629, 182] on div ".deletable-edge-delete-btn { width: 20px; height: 20px; border: 0px solid #ffff…" at bounding box center [695, 390] width 713 height 623
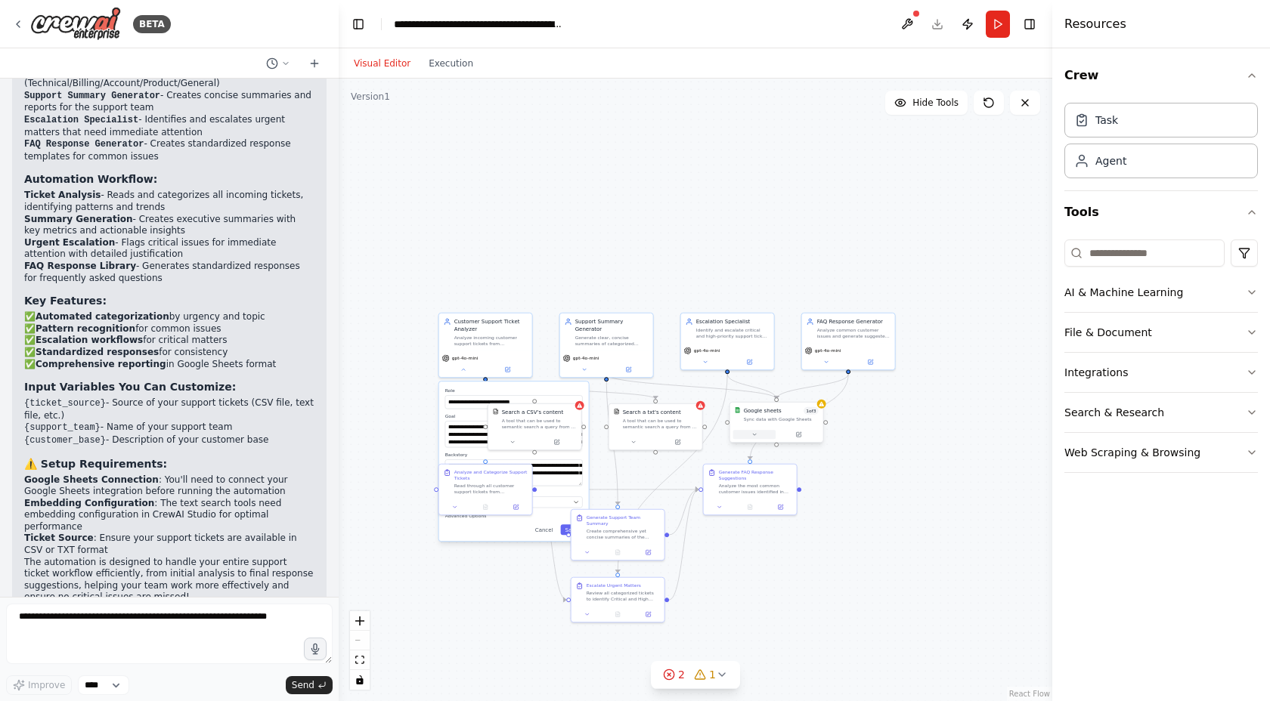
click at [753, 433] on icon at bounding box center [754, 434] width 6 height 6
click at [851, 484] on span "Connect" at bounding box center [847, 485] width 22 height 8
click at [776, 305] on div ".deletable-edge-delete-btn { width: 20px; height: 20px; border: 0px solid #ffff…" at bounding box center [695, 390] width 713 height 623
click at [1022, 104] on icon at bounding box center [1025, 103] width 12 height 12
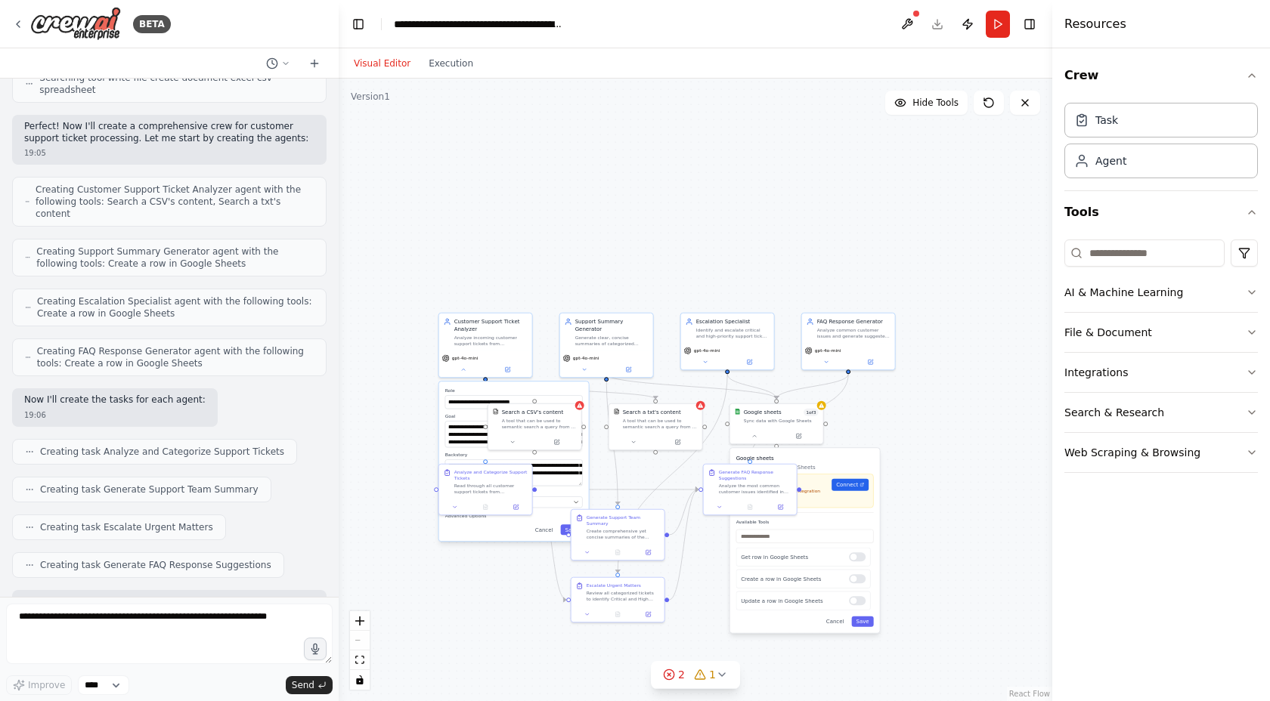
scroll to position [0, 0]
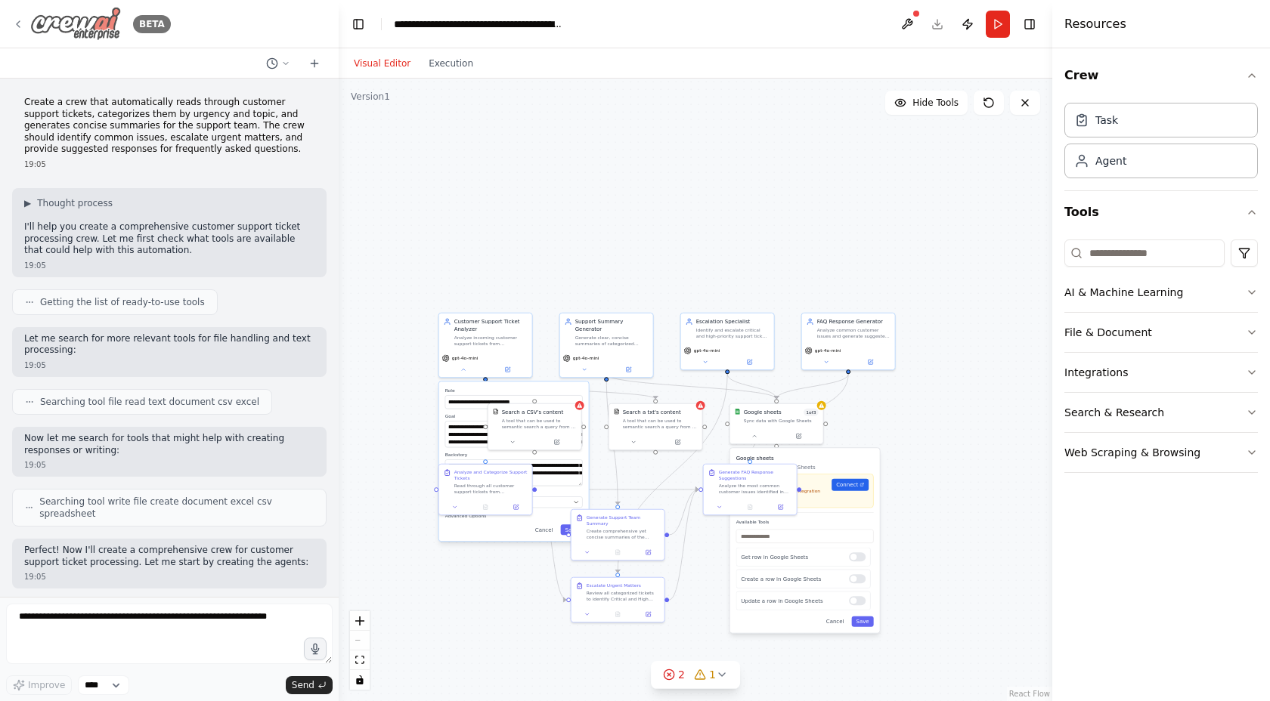
click at [21, 30] on div "BETA" at bounding box center [91, 24] width 159 height 34
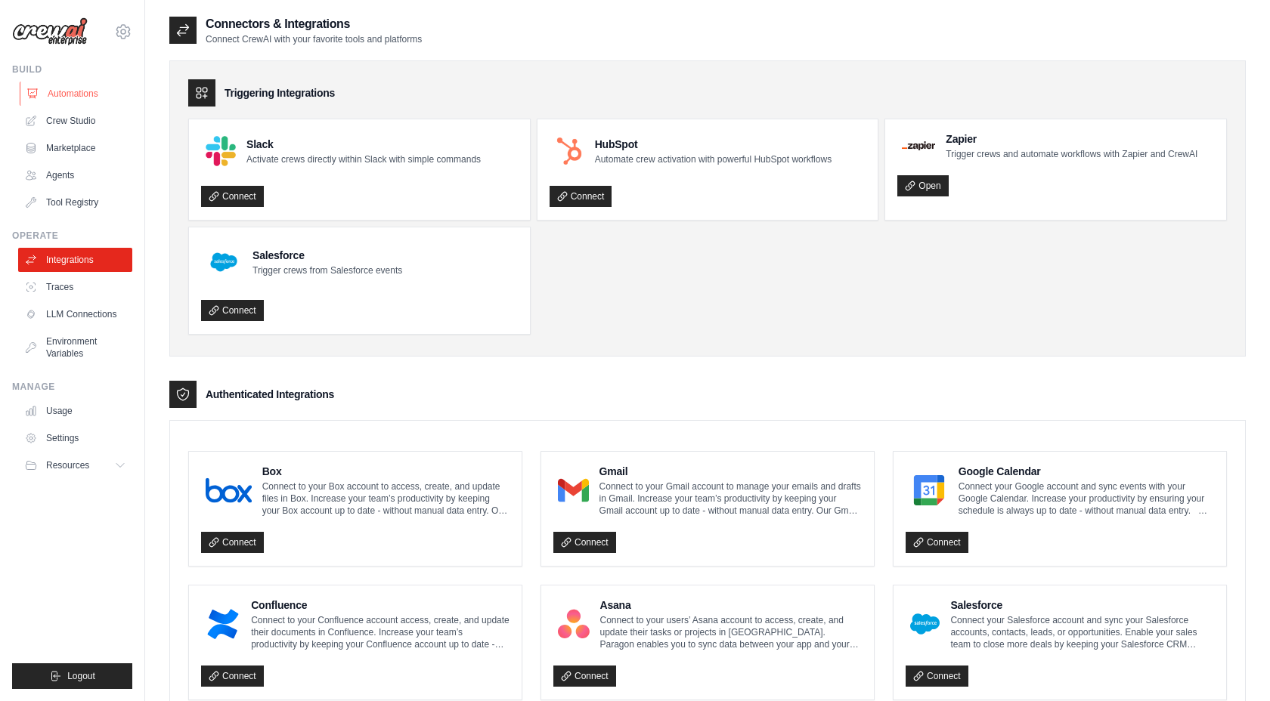
click at [79, 97] on link "Automations" at bounding box center [77, 94] width 114 height 24
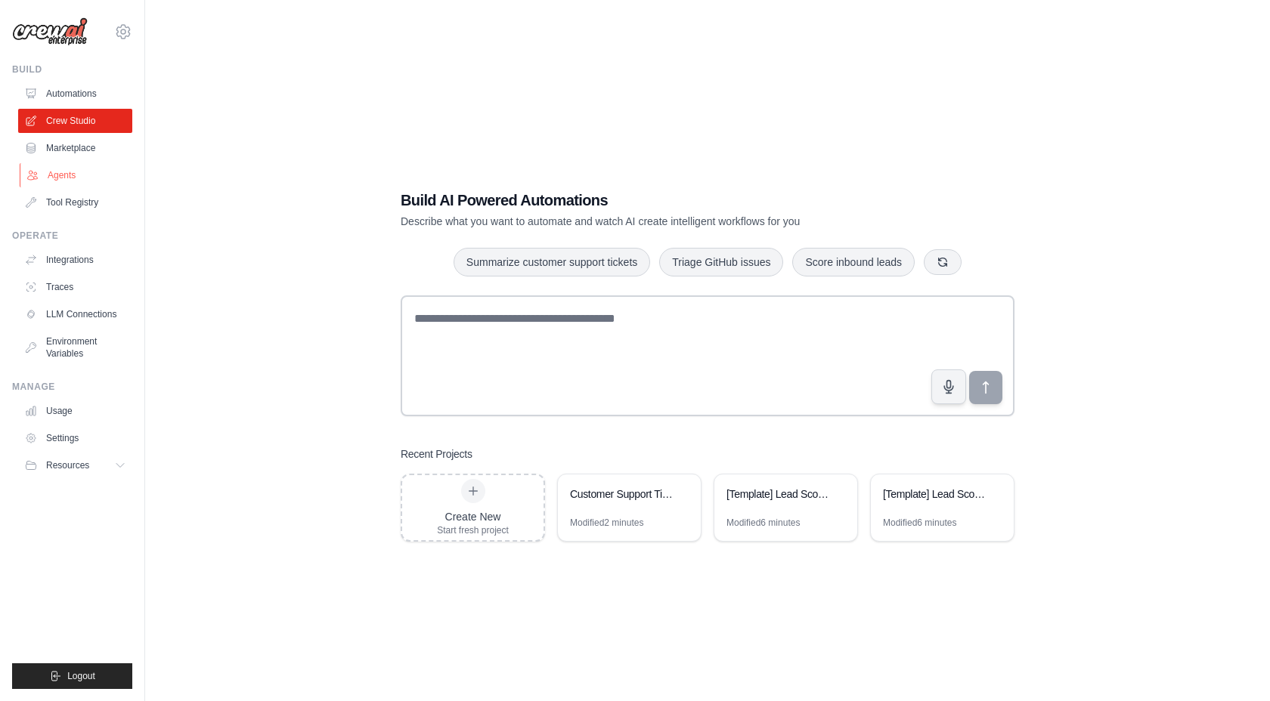
click at [63, 172] on link "Agents" at bounding box center [77, 175] width 114 height 24
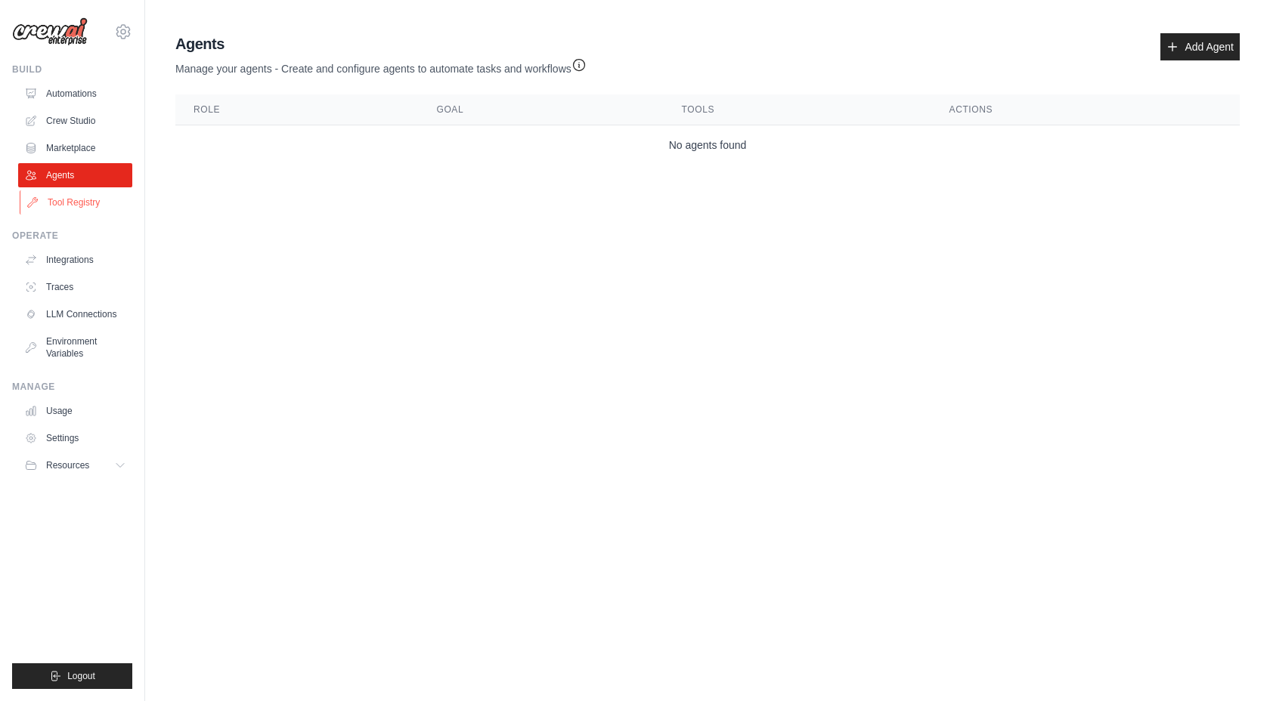
click at [68, 199] on link "Tool Registry" at bounding box center [77, 202] width 114 height 24
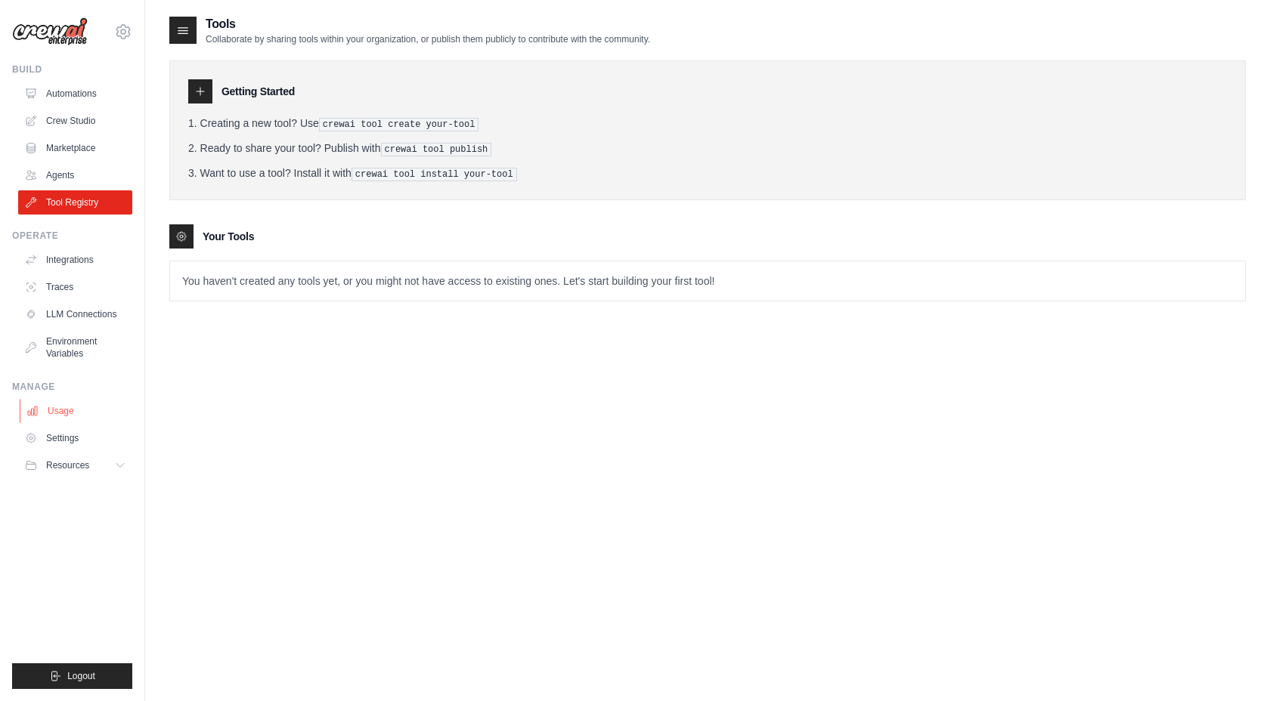
click at [51, 403] on link "Usage" at bounding box center [77, 411] width 114 height 24
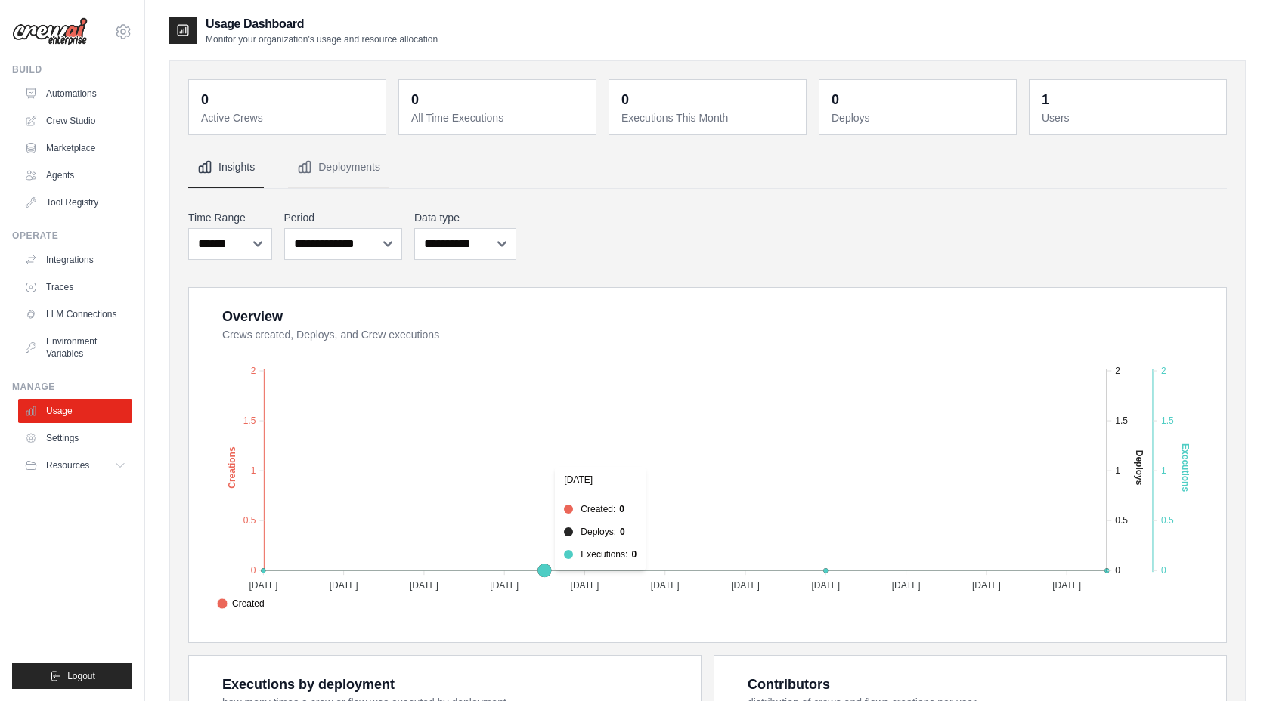
click at [437, 431] on foreignobject "Created Deploys Executions" at bounding box center [708, 480] width 997 height 264
